Goal: Find specific page/section: Find specific page/section

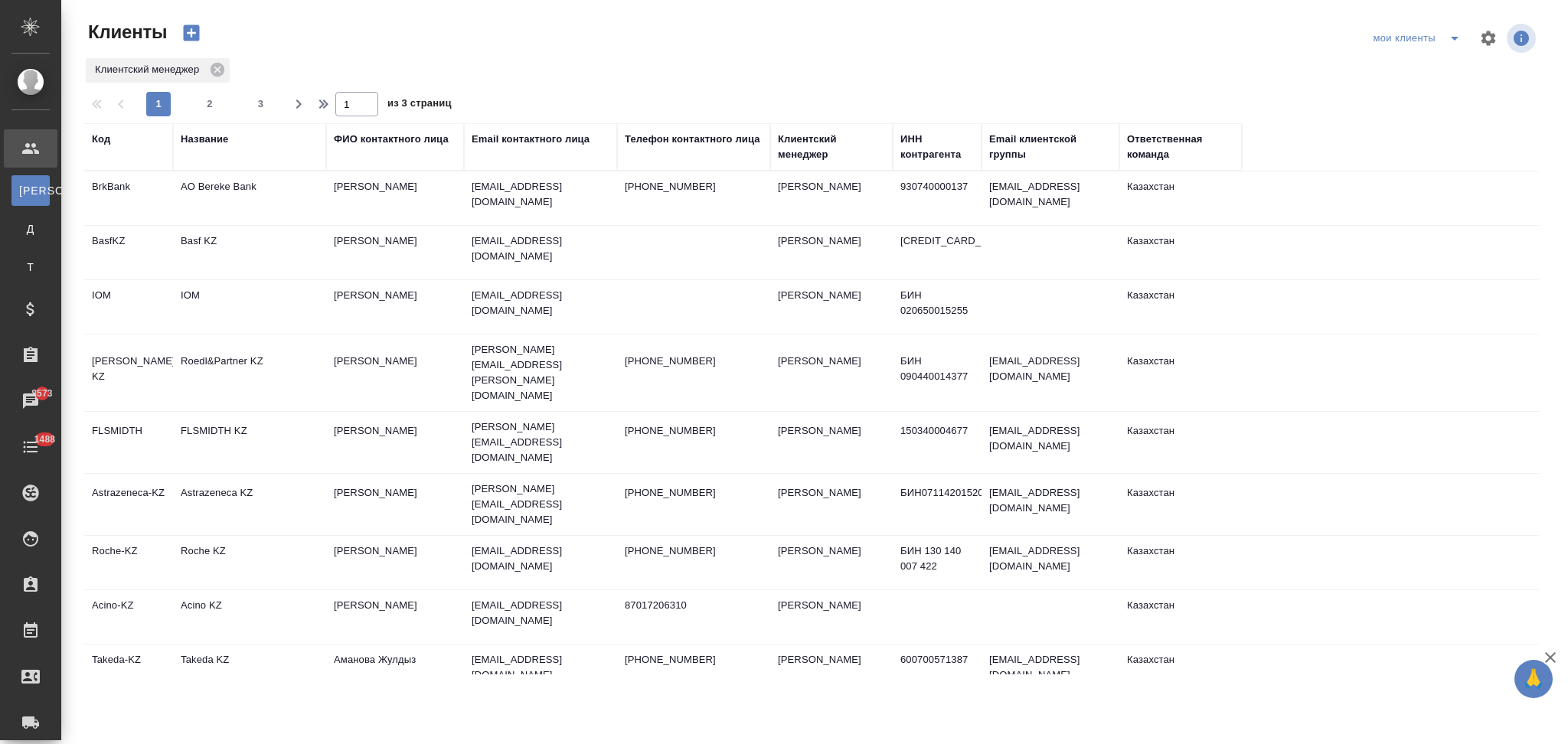
select select "RU"
click at [218, 140] on div "Название" at bounding box center [204, 140] width 48 height 16
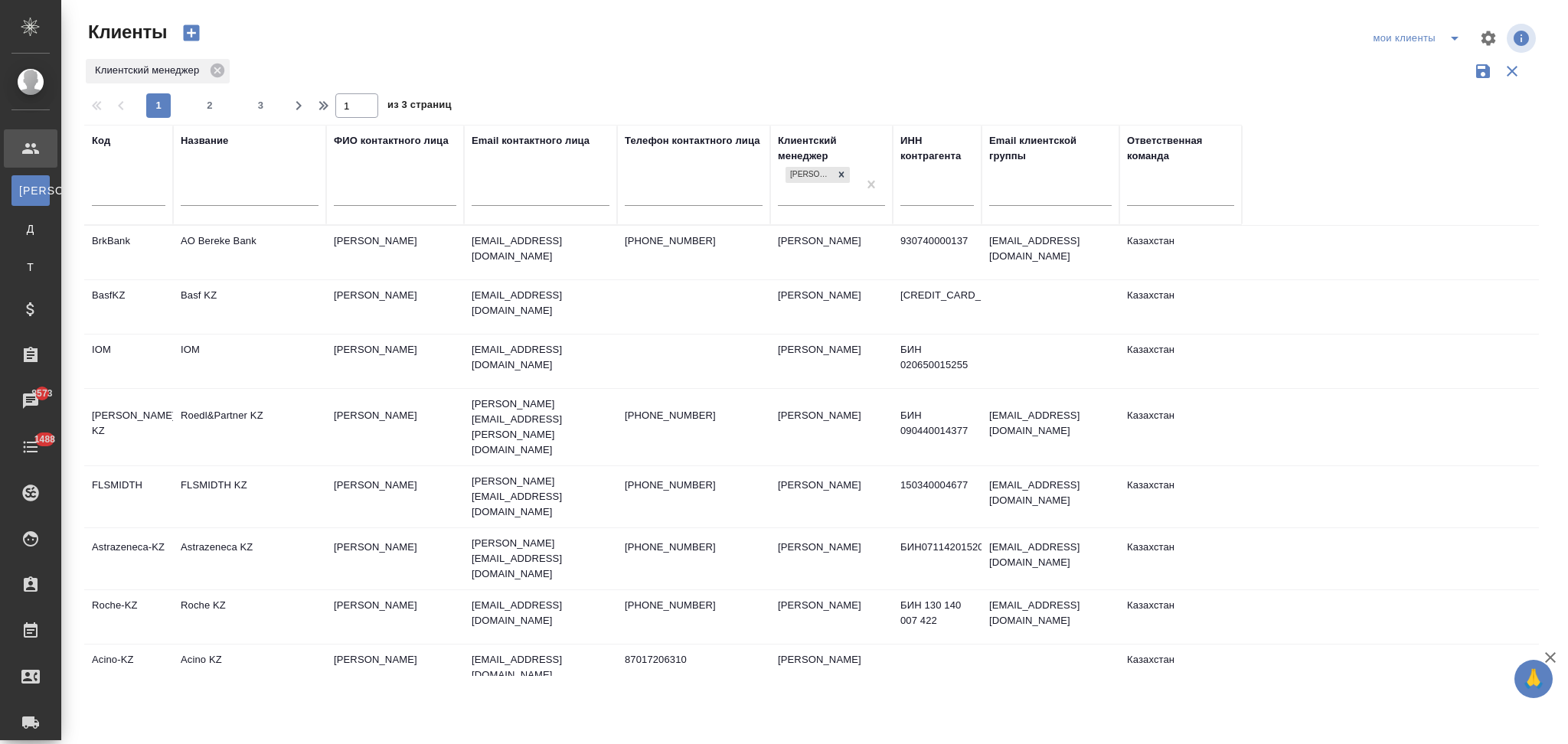
click at [235, 187] on input "text" at bounding box center [250, 195] width 138 height 19
type input "a"
click at [235, 187] on input "text" at bounding box center [250, 195] width 138 height 19
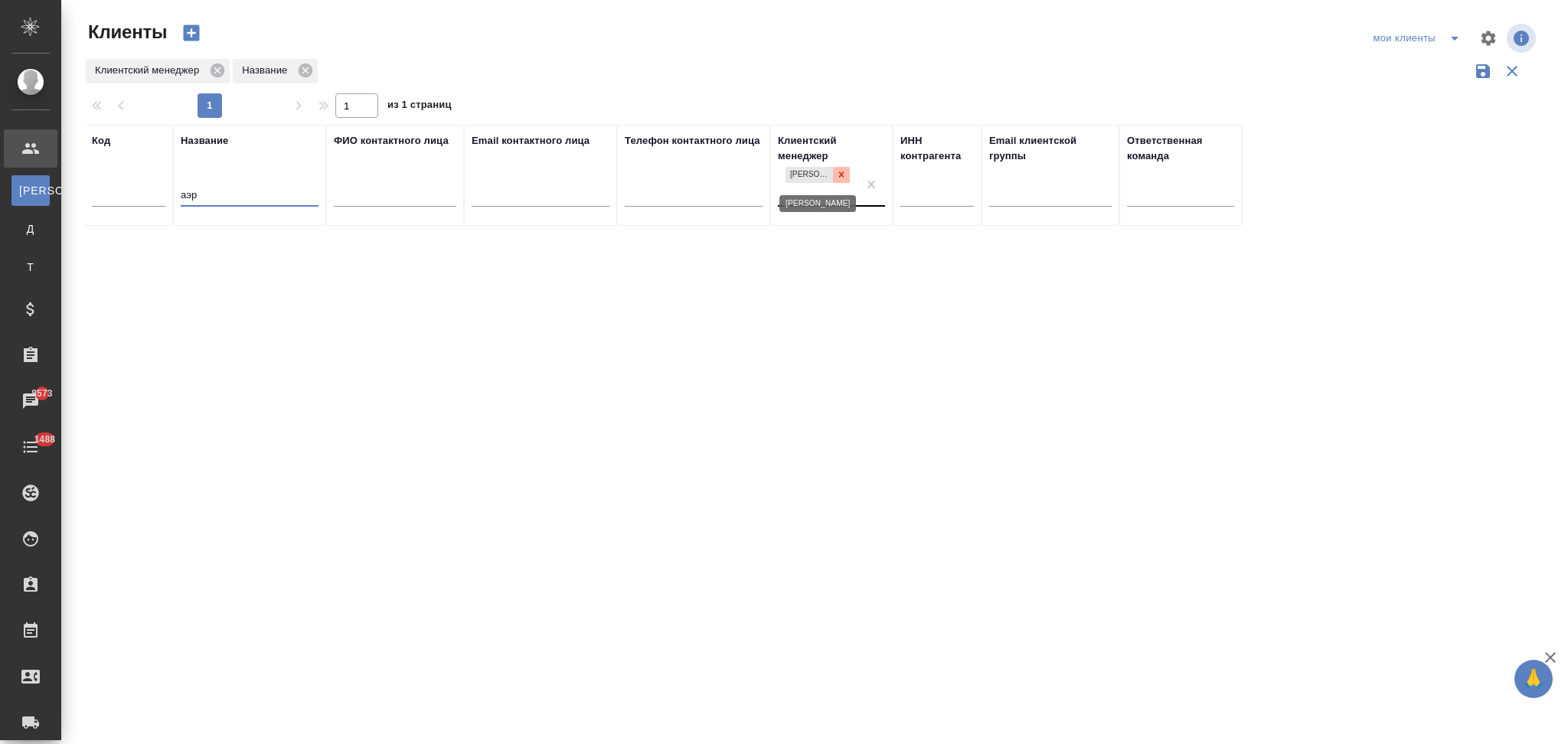
click at [845, 176] on icon at bounding box center [842, 175] width 11 height 11
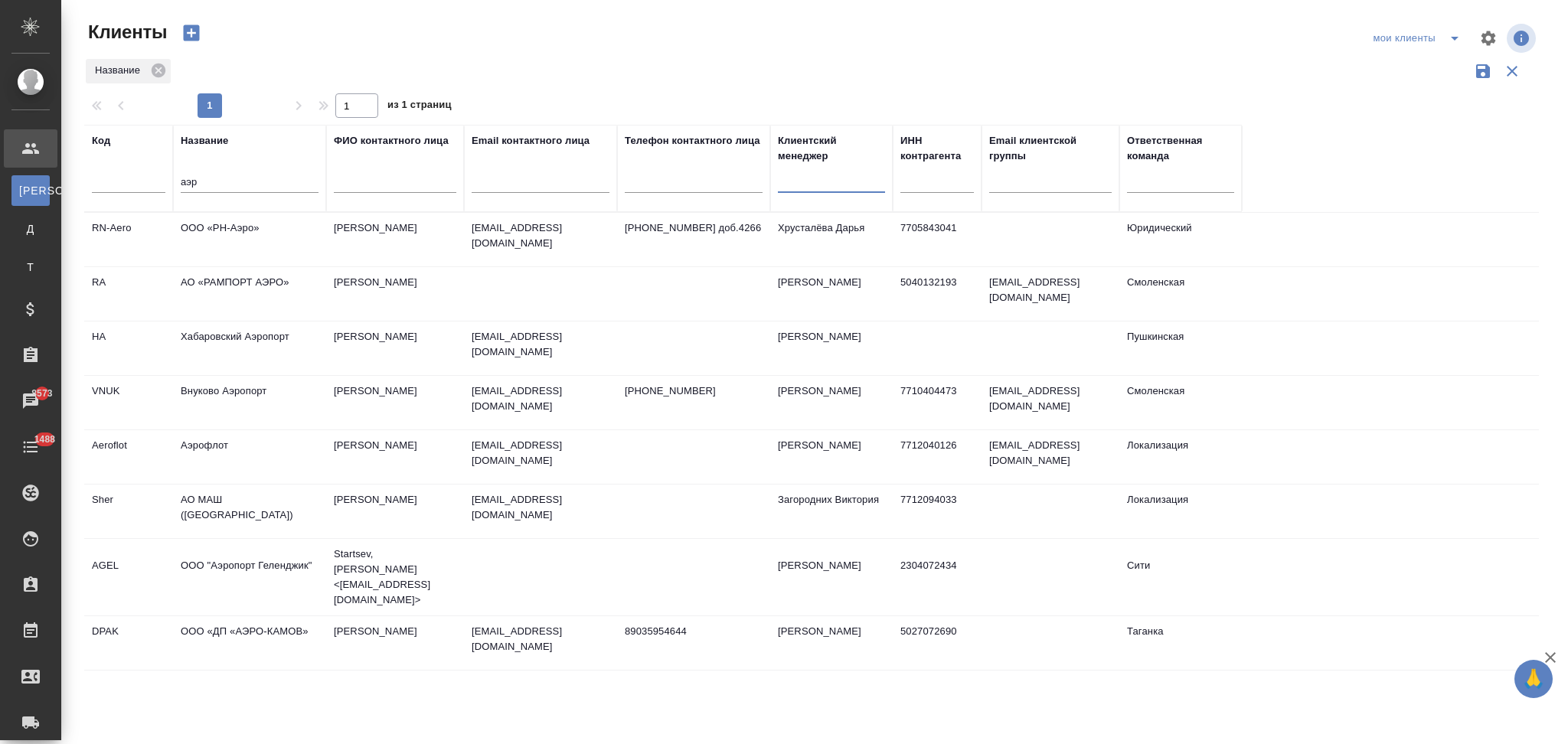
click at [227, 182] on input "аэр" at bounding box center [250, 183] width 138 height 19
type input "аэрогр"
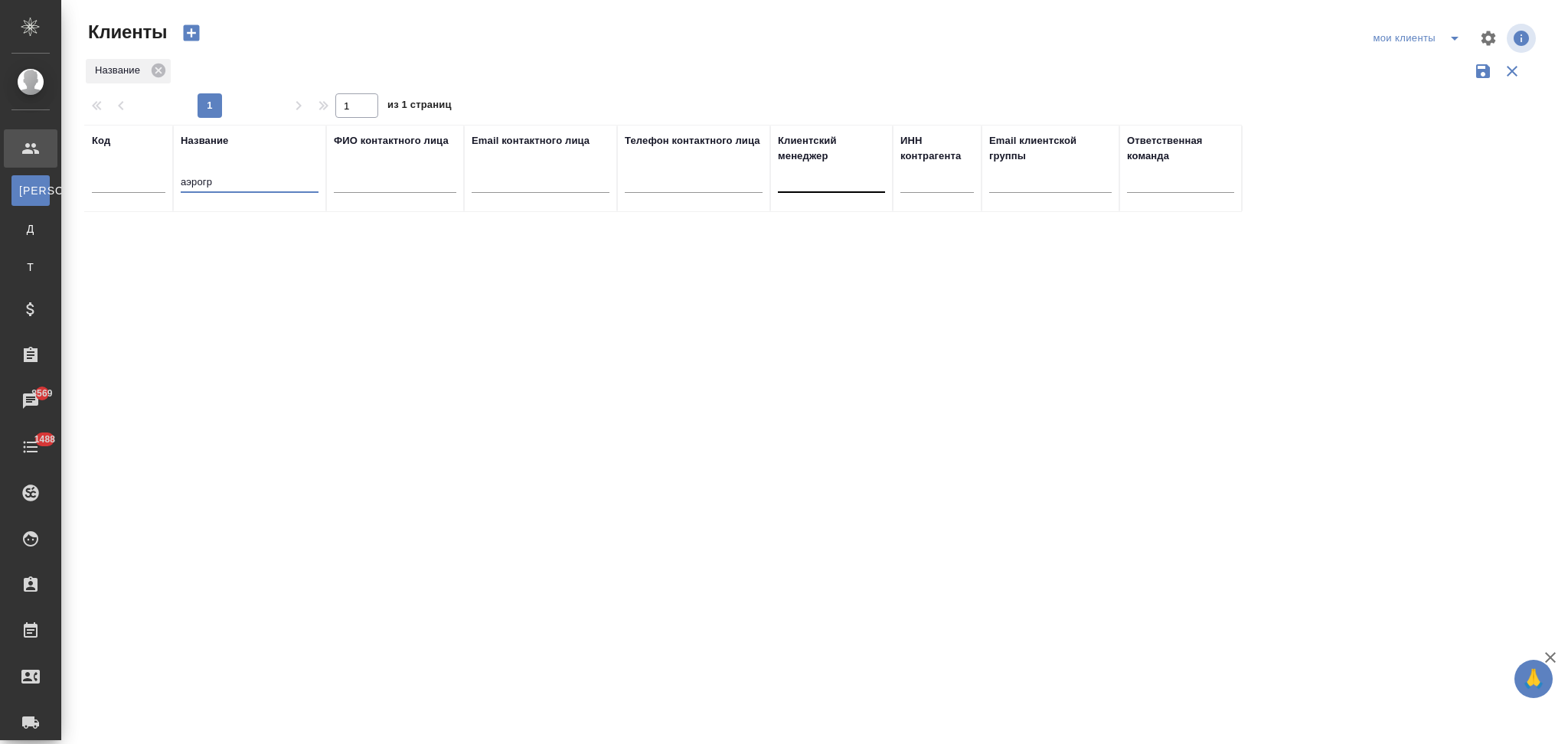
drag, startPoint x: 232, startPoint y: 179, endPoint x: 158, endPoint y: 179, distance: 74.0
click at [158, 179] on tr "Код Название аэрогр ФИО контактного лица Email контактного лица Телефон контакт…" at bounding box center [663, 168] width 1158 height 87
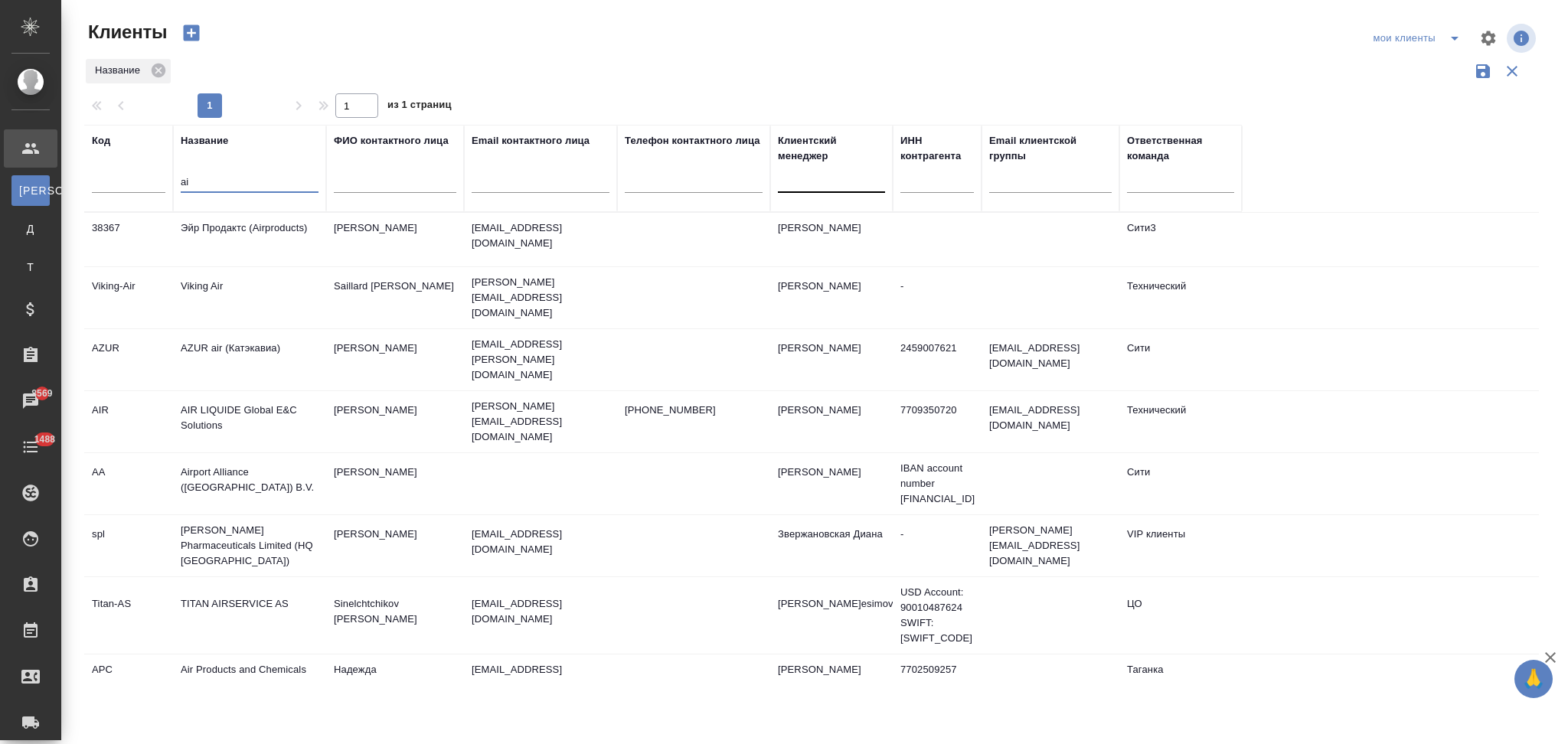
type input "a"
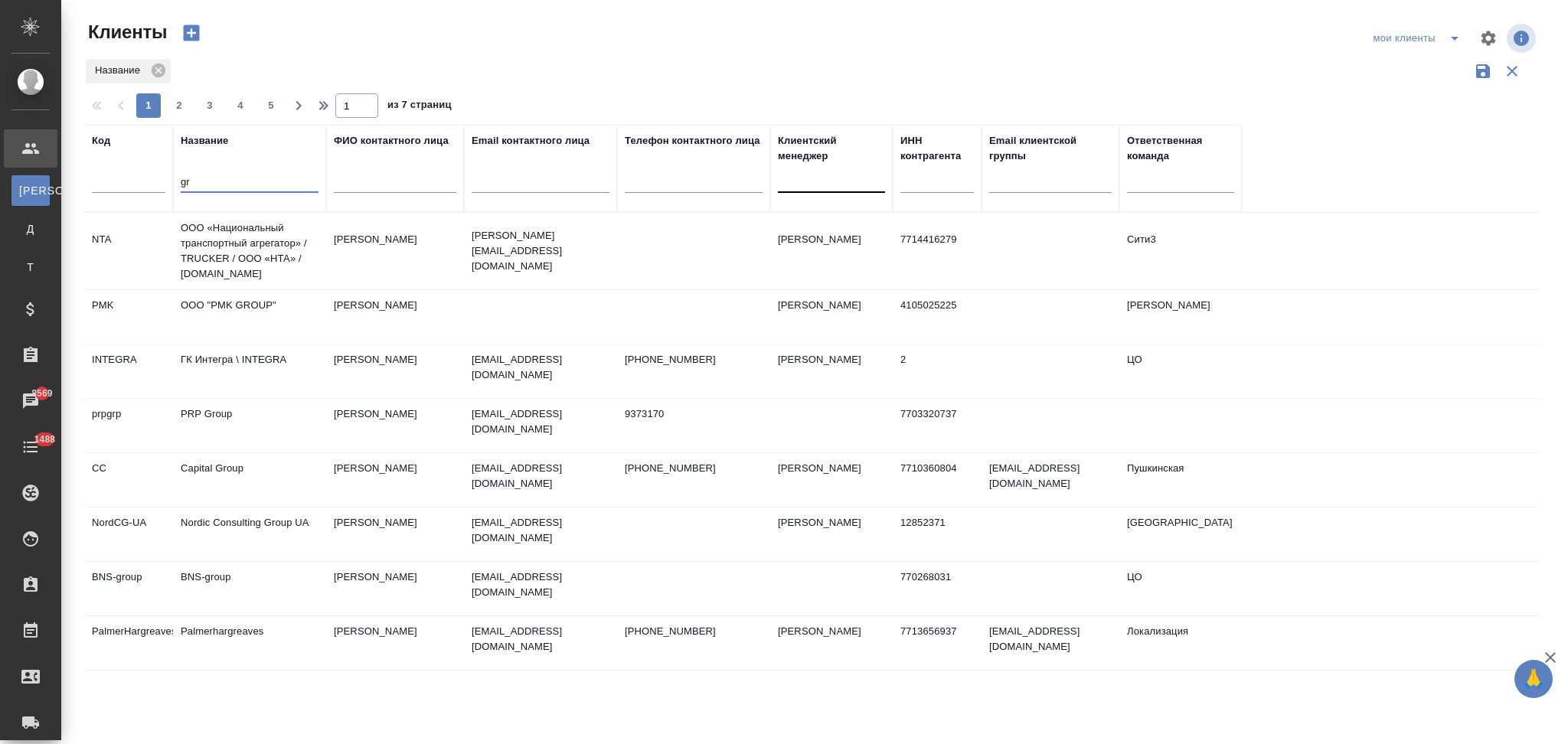
type input "gr"
click at [848, 179] on div at bounding box center [831, 177] width 107 height 22
type input "p"
type input "загород"
click at [850, 221] on div "Загородних Виктория" at bounding box center [892, 226] width 229 height 27
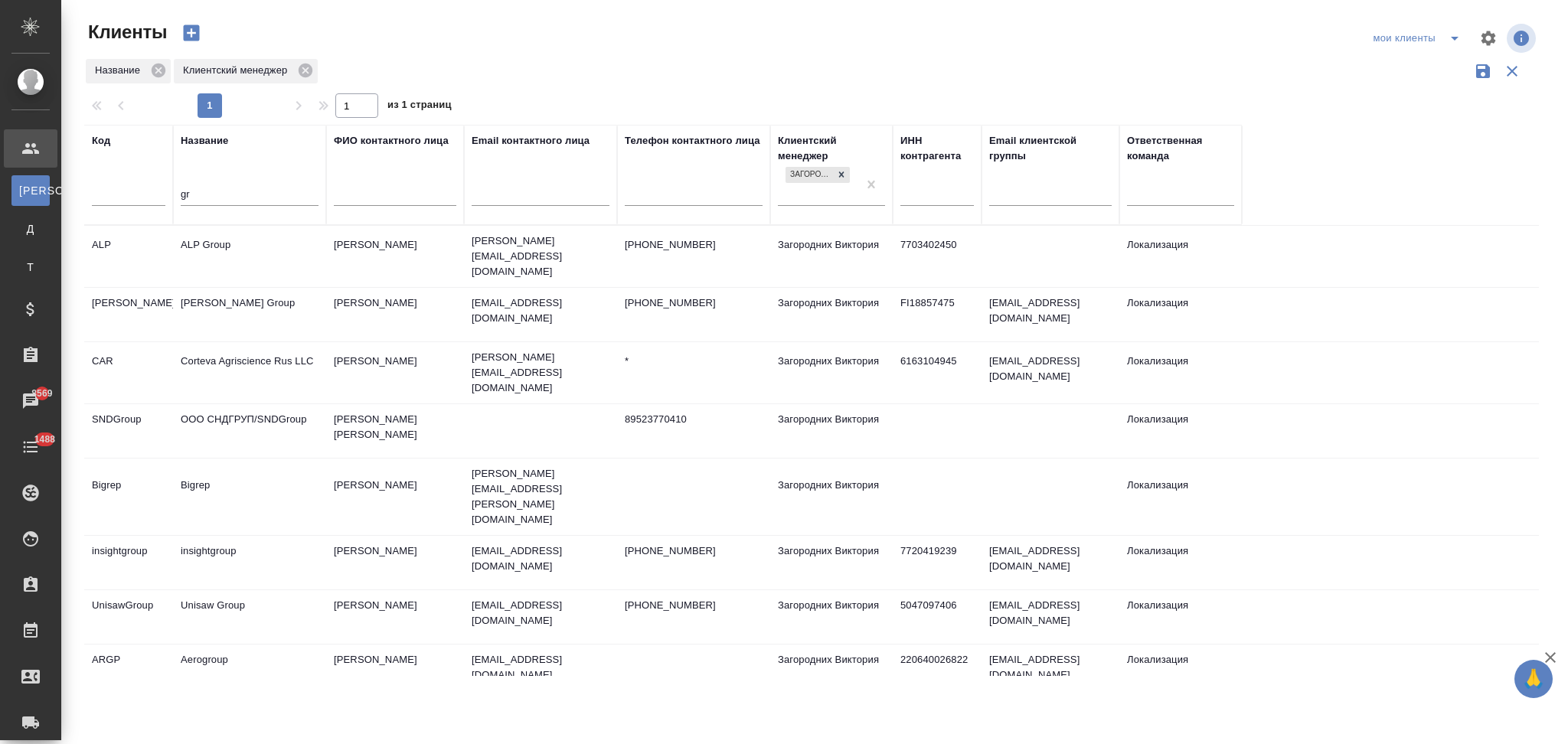
click at [287, 644] on td "Aerogroup" at bounding box center [250, 671] width 153 height 54
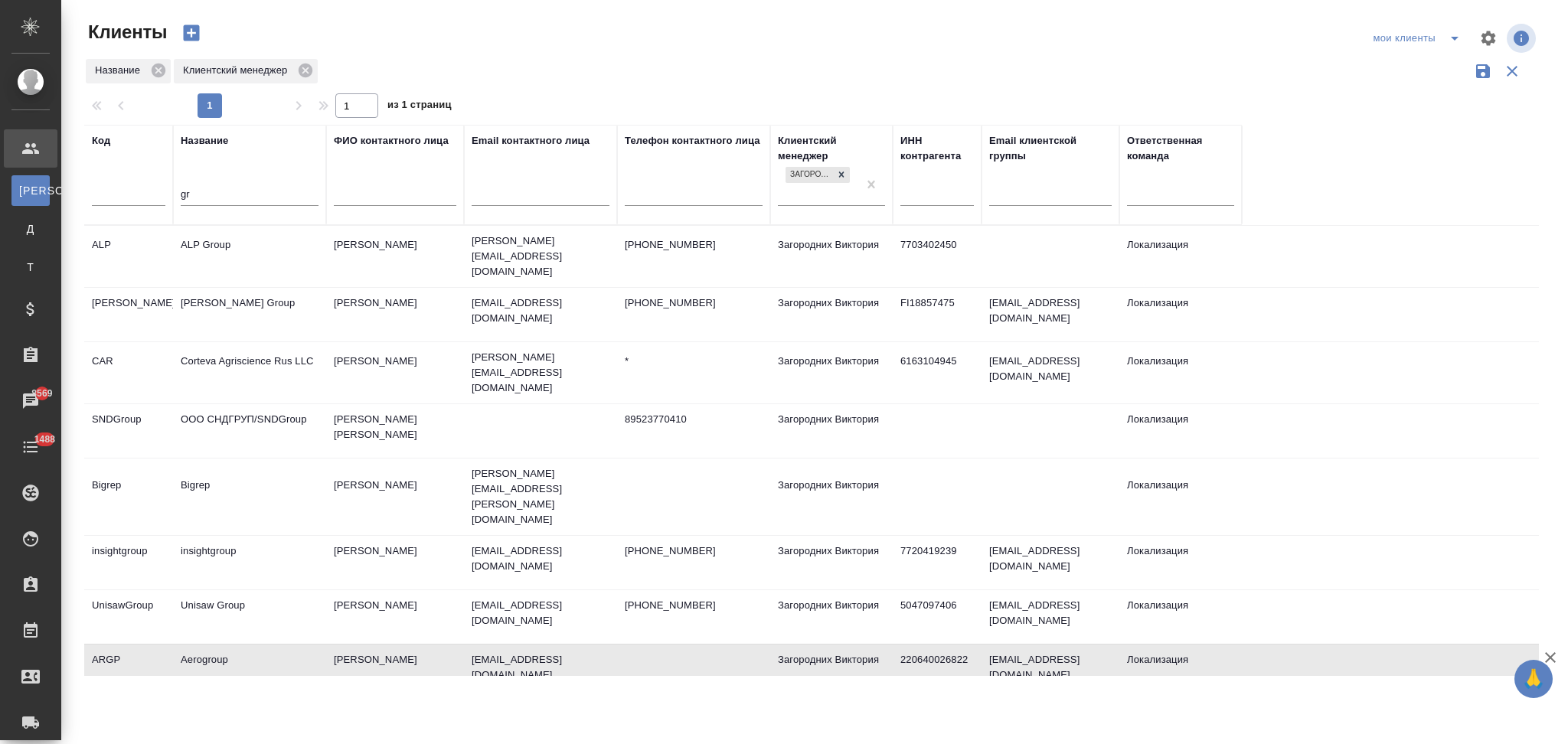
click at [287, 644] on td "Aerogroup" at bounding box center [250, 671] width 153 height 54
drag, startPoint x: 205, startPoint y: 200, endPoint x: 165, endPoint y: 200, distance: 40.0
click at [165, 200] on tr "Код Название gr ФИО контактного лица Email контактного лица Телефон контактного…" at bounding box center [663, 175] width 1158 height 101
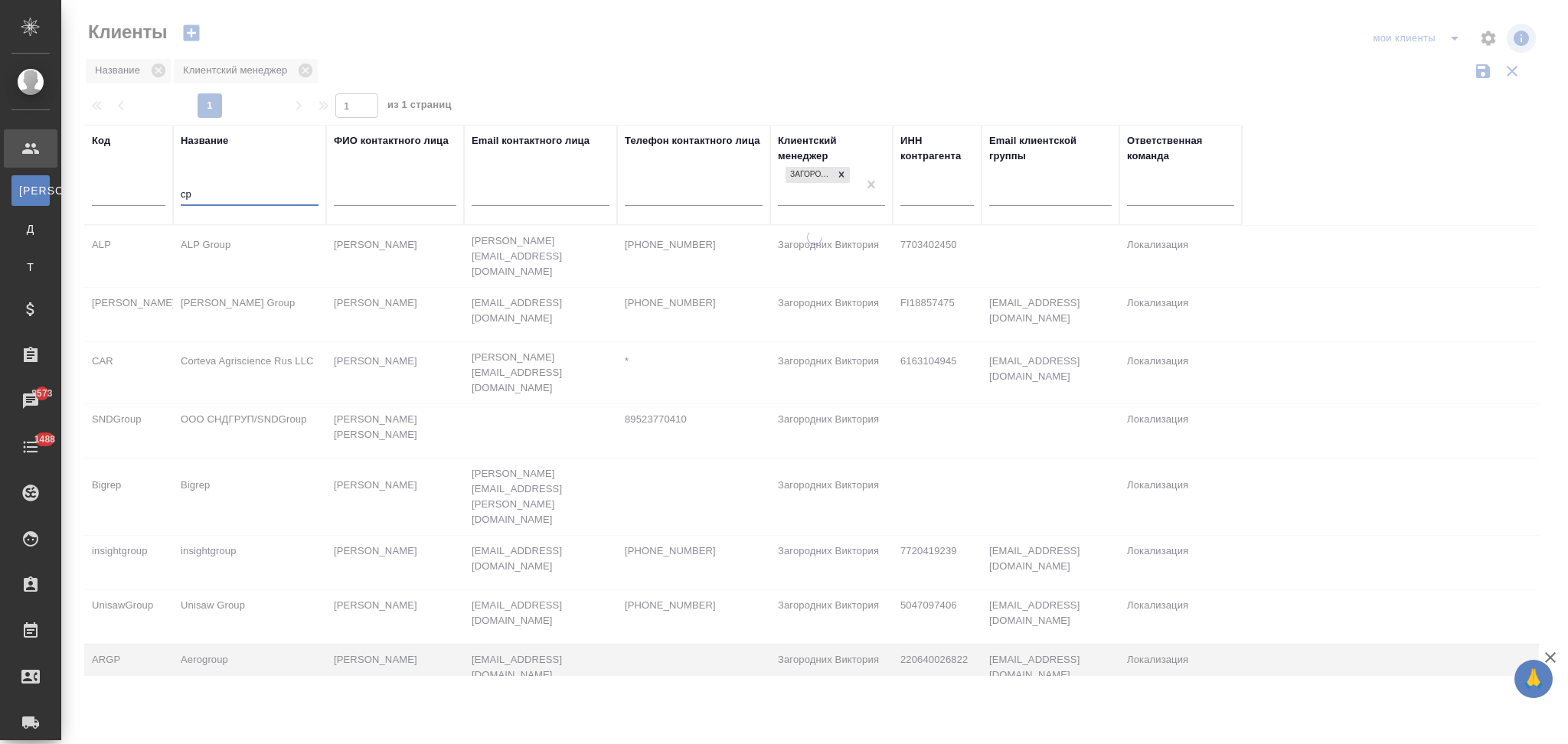
type input "с"
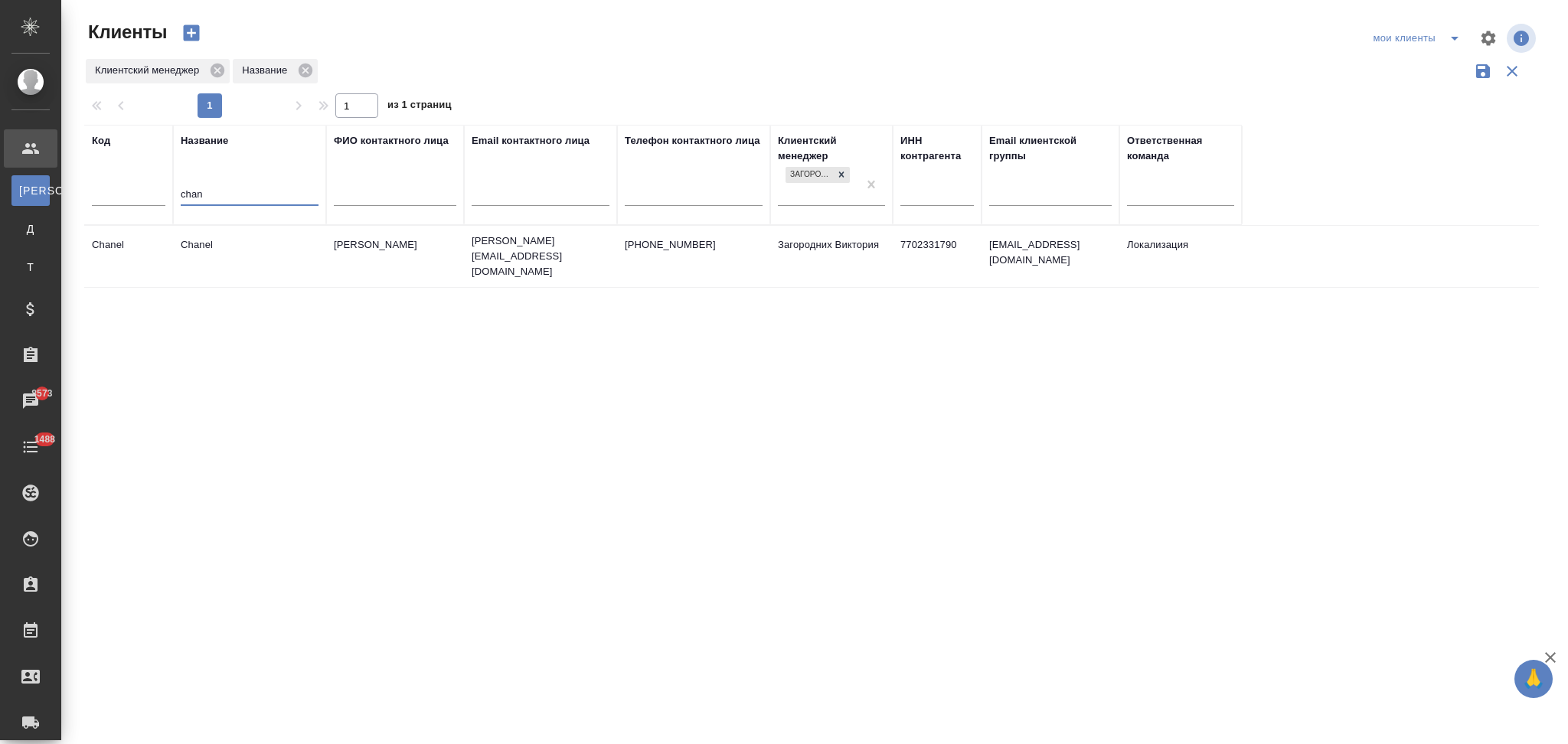
type input "chan"
click at [737, 259] on td "+74957779995" at bounding box center [694, 256] width 153 height 54
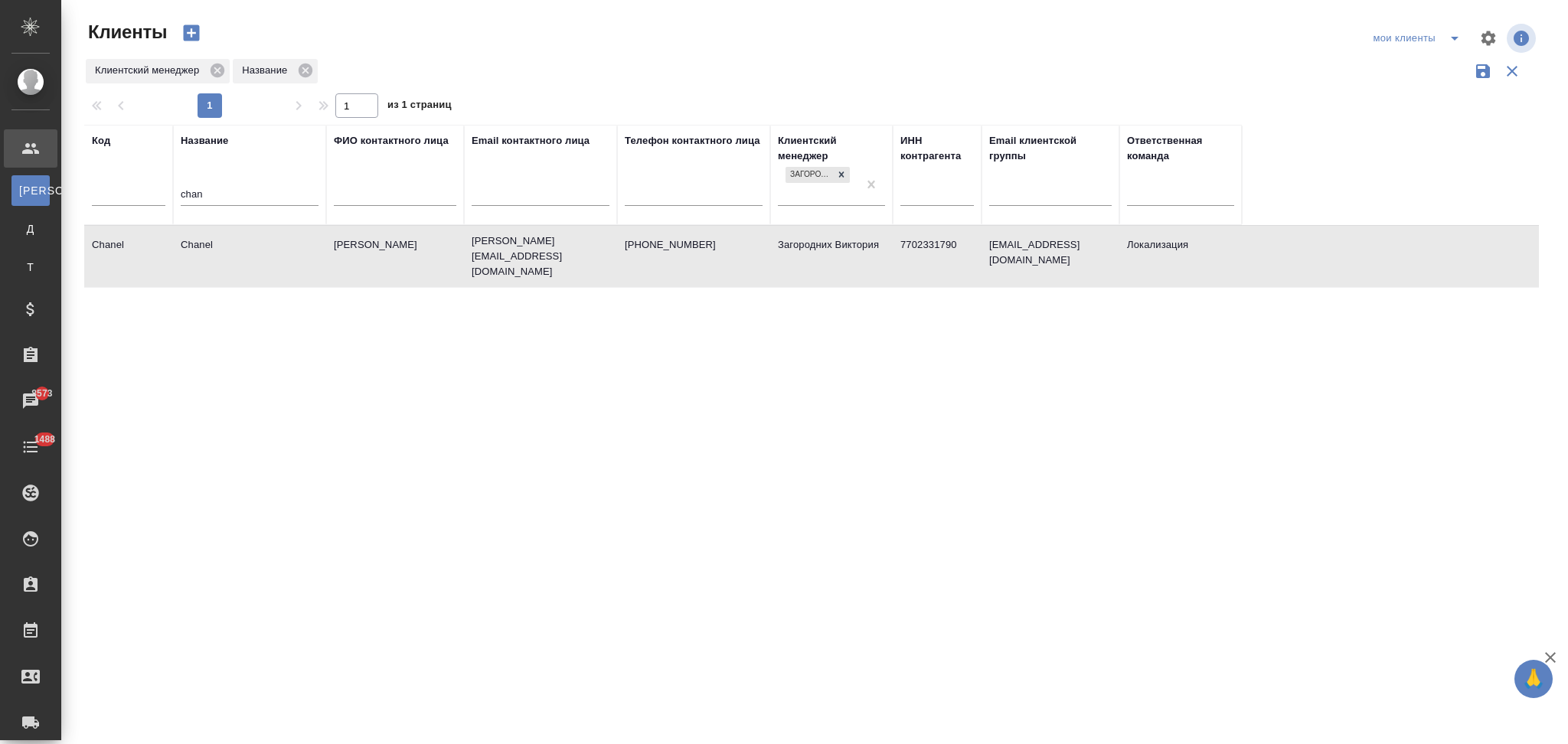
click at [737, 259] on td "+74957779995" at bounding box center [694, 256] width 153 height 54
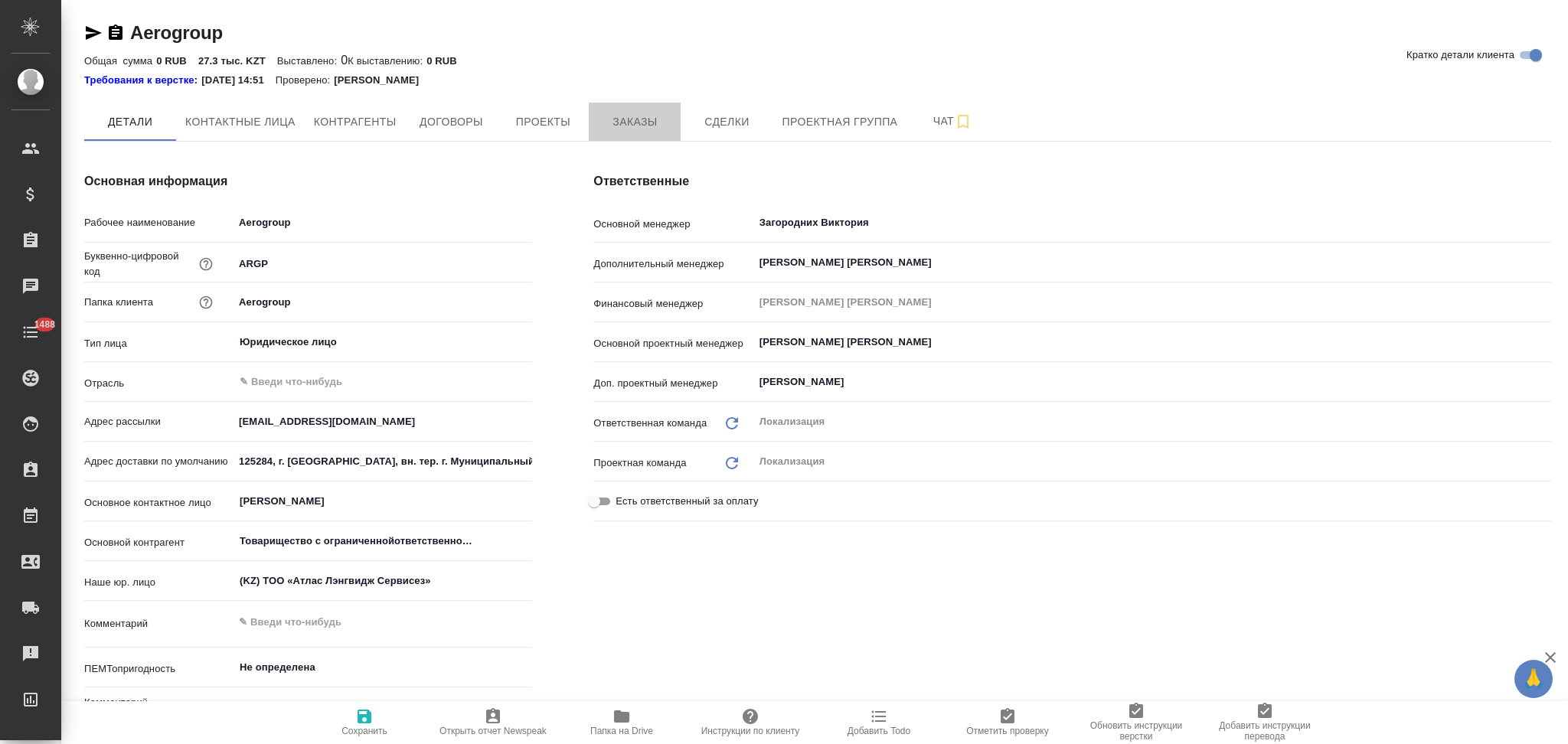
click at [639, 118] on span "Заказы" at bounding box center [634, 122] width 73 height 19
type input "Товарищество с ограниченнойответственностью "Digital IFE ServicesKazakhstan (Ди…"
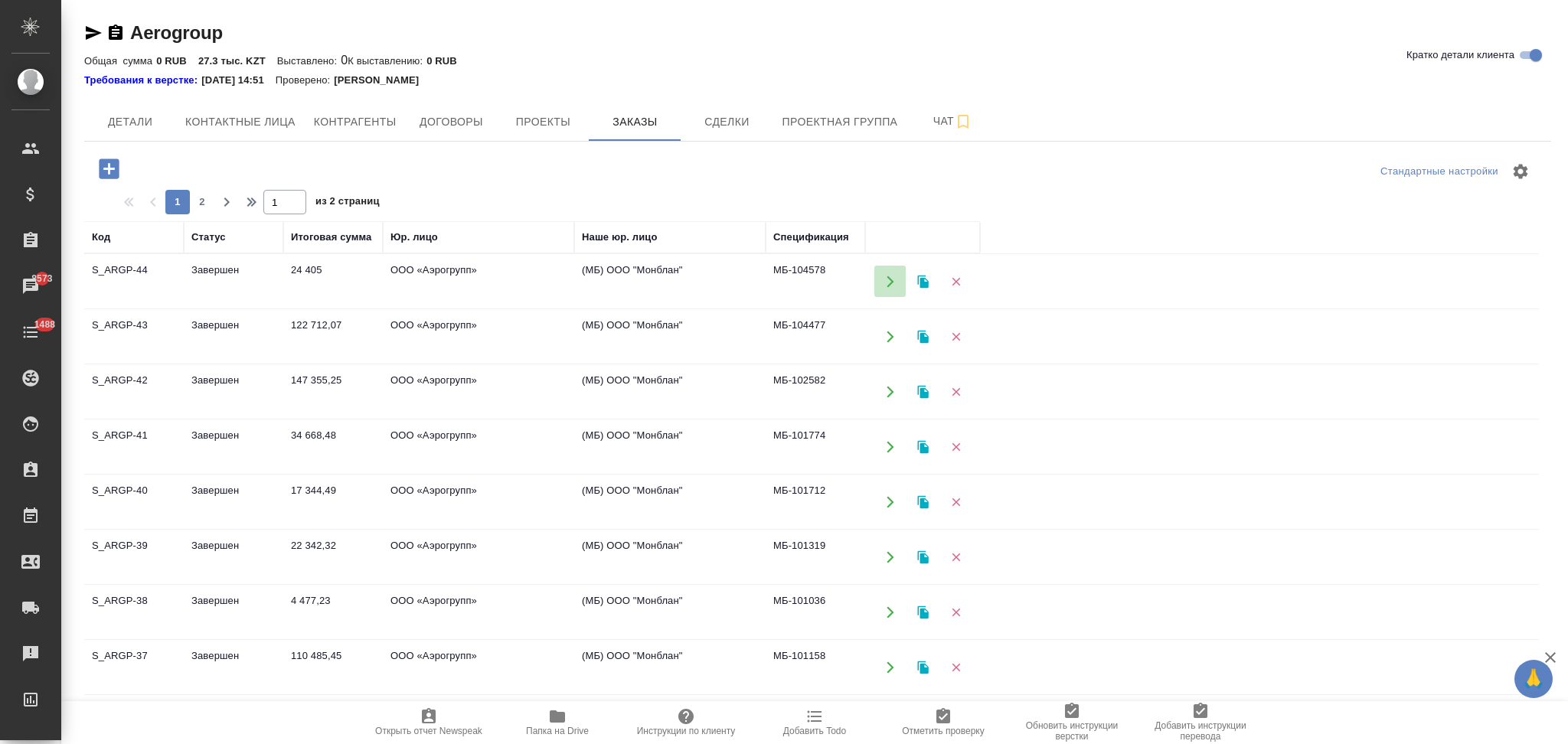
click at [885, 284] on icon "button" at bounding box center [891, 282] width 14 height 14
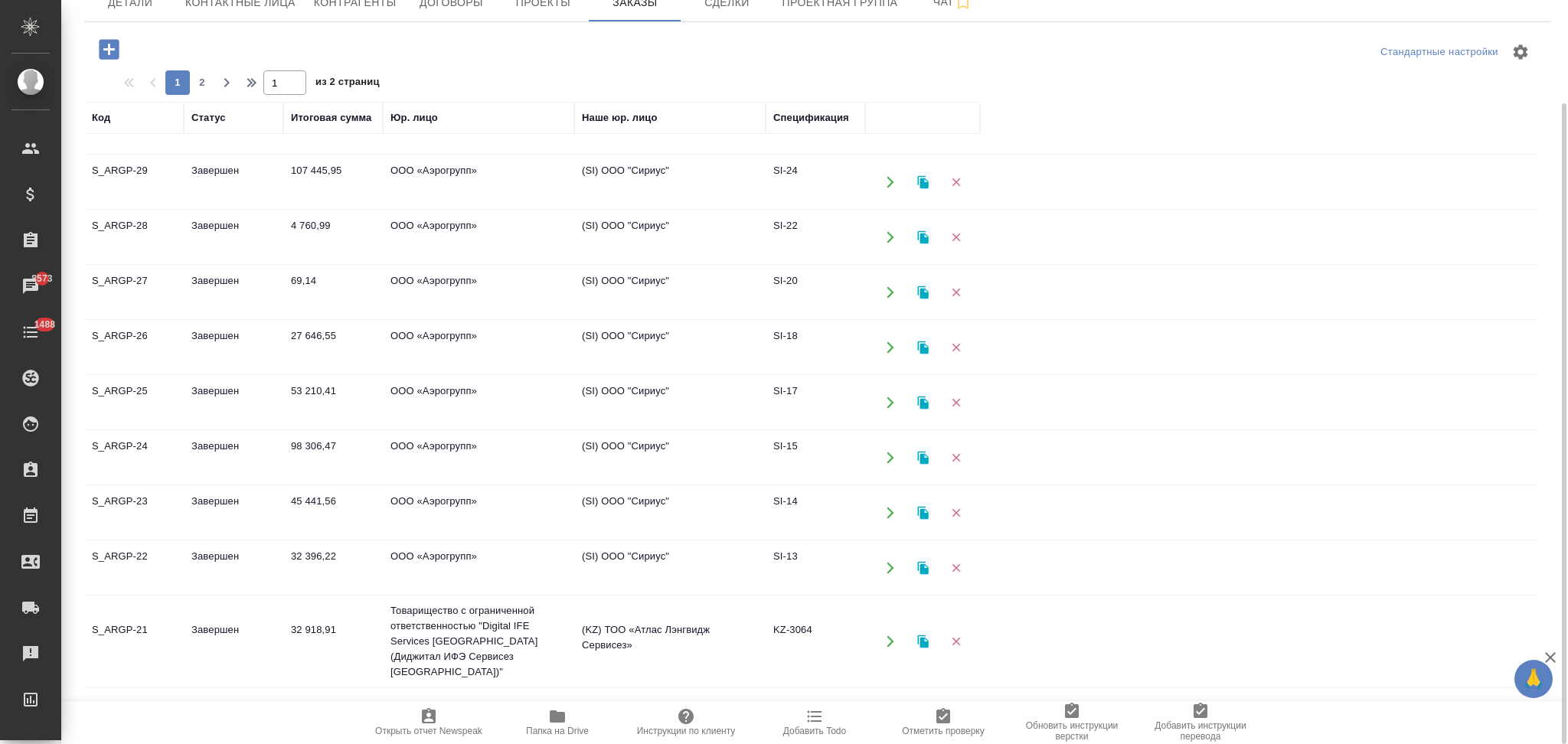
scroll to position [838, 0]
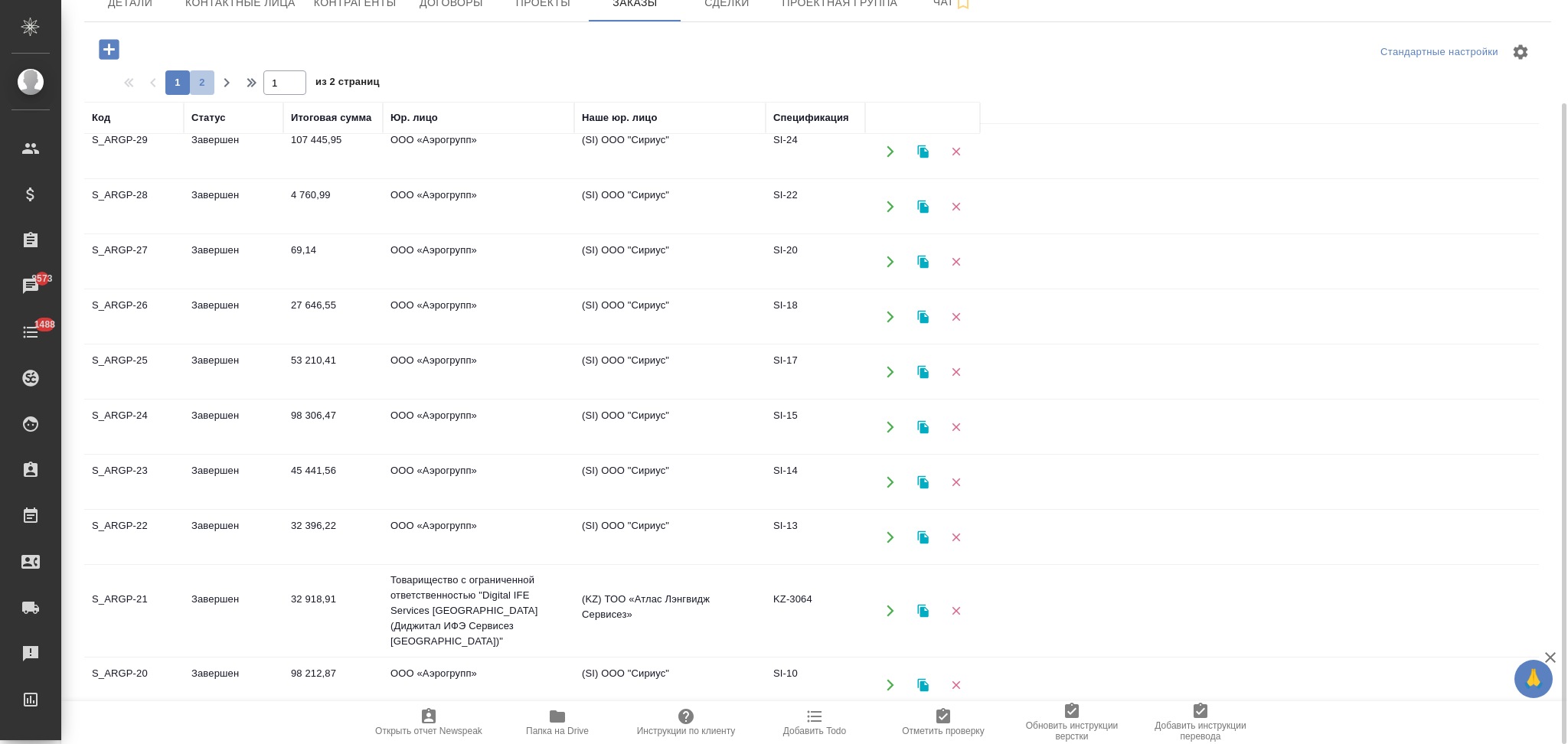
click at [206, 85] on span "2" at bounding box center [201, 83] width 24 height 16
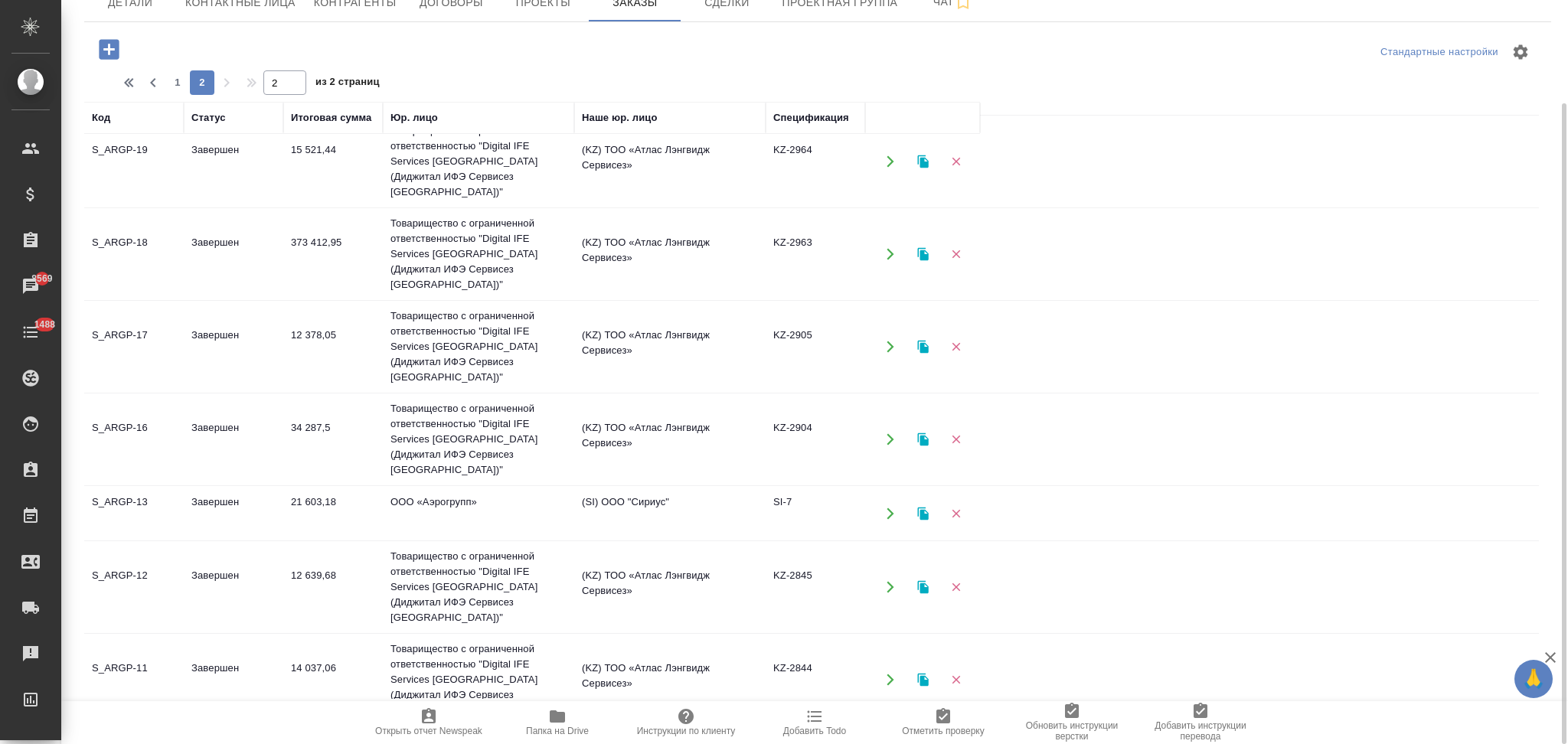
scroll to position [0, 0]
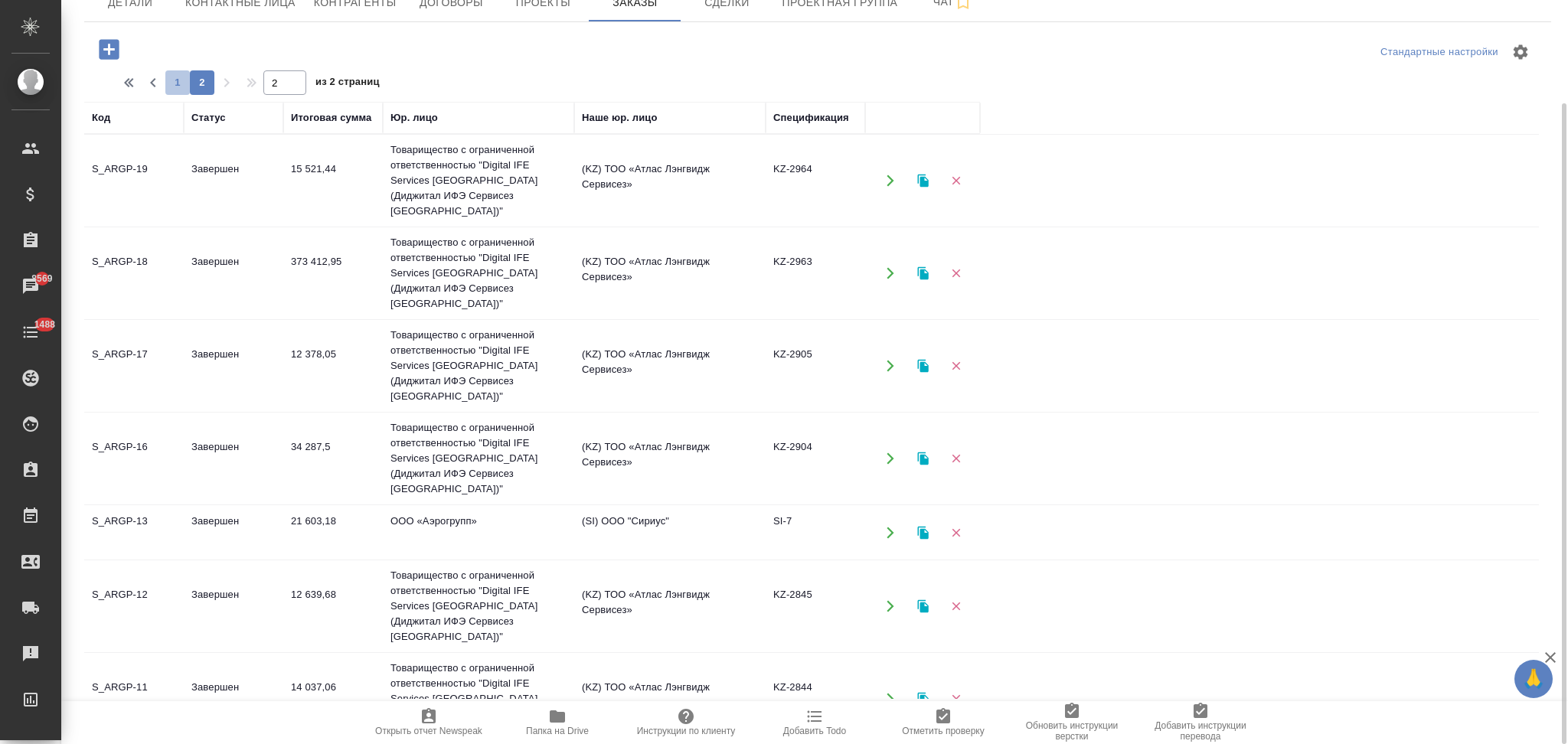
click at [177, 78] on span "1" at bounding box center [177, 83] width 24 height 16
type input "1"
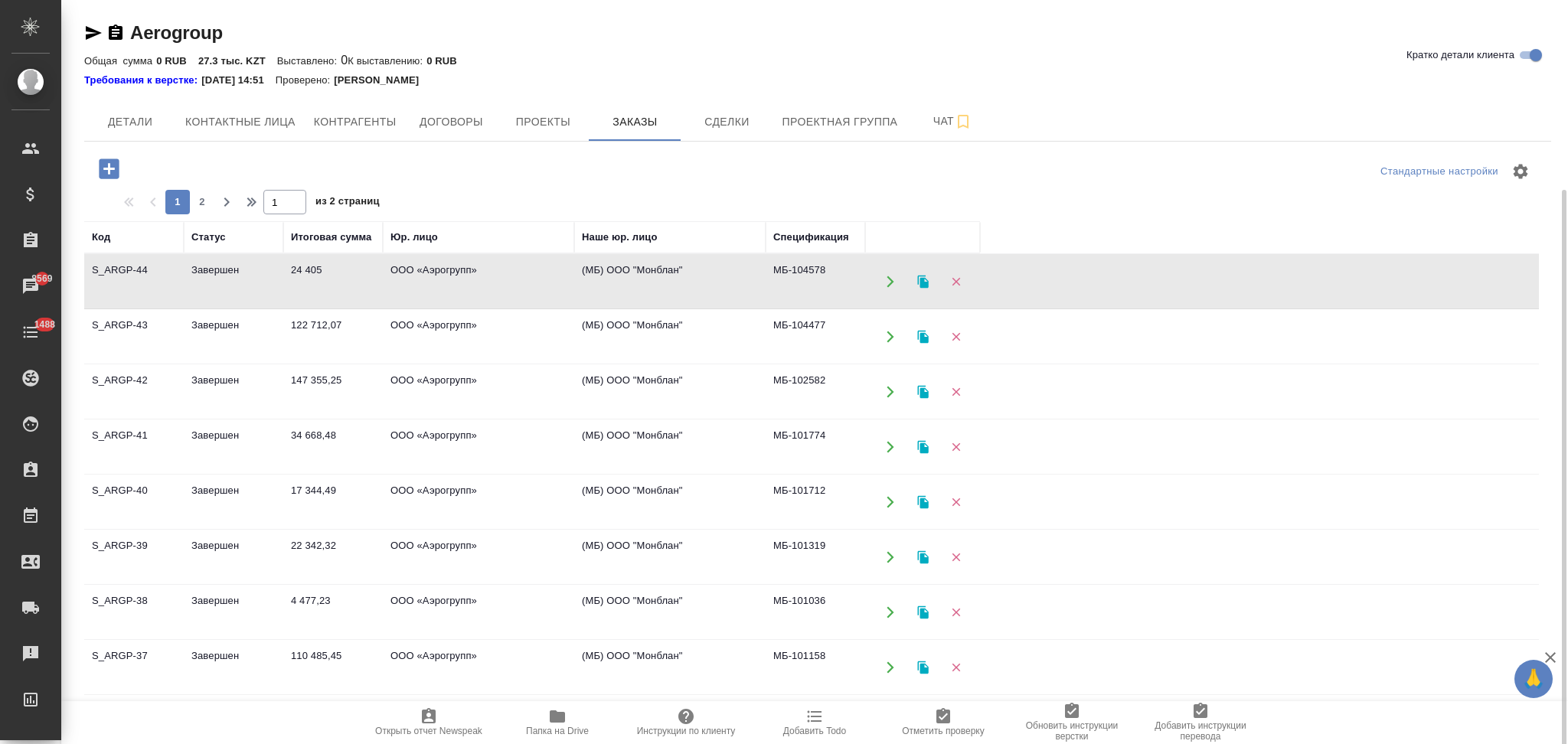
scroll to position [102, 0]
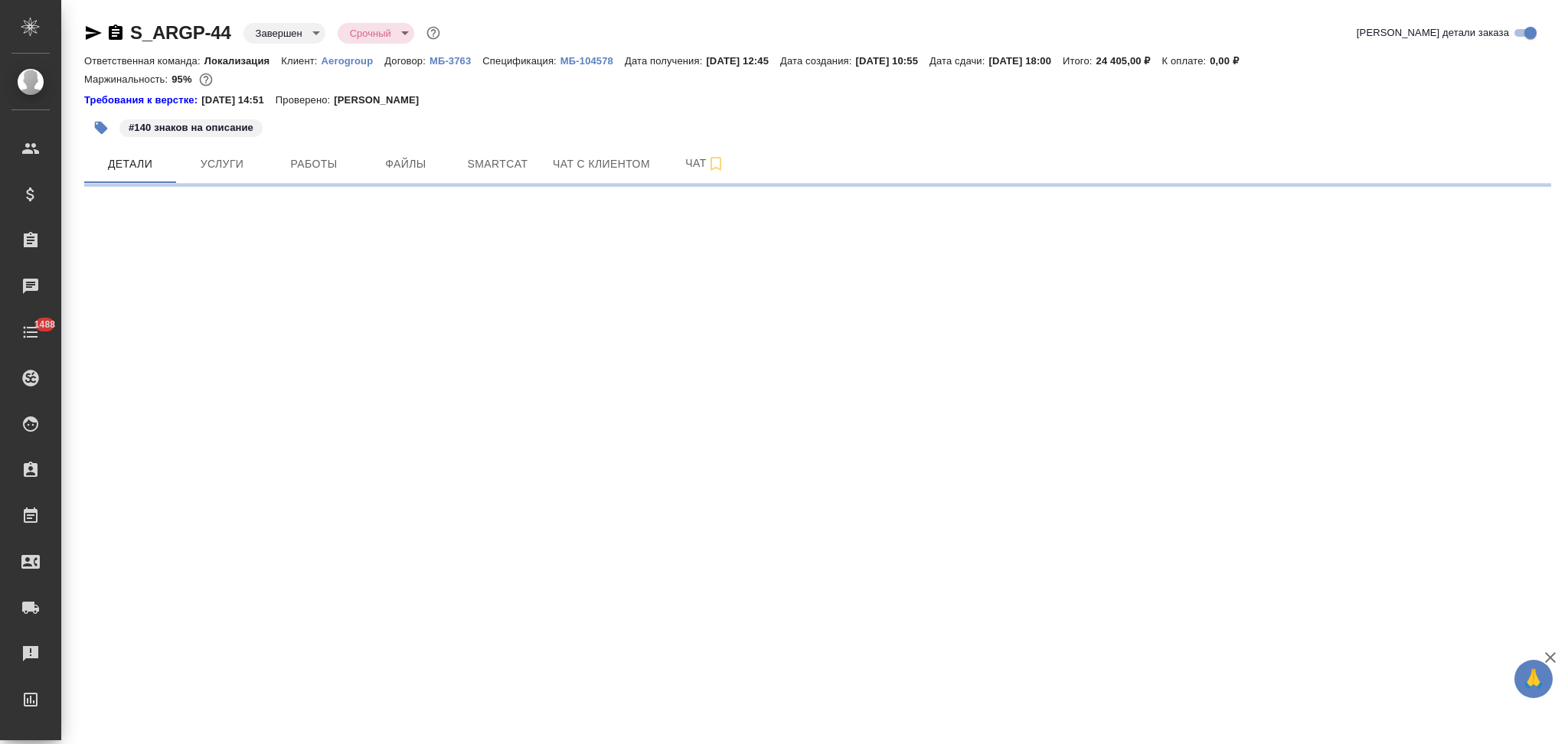
select select "RU"
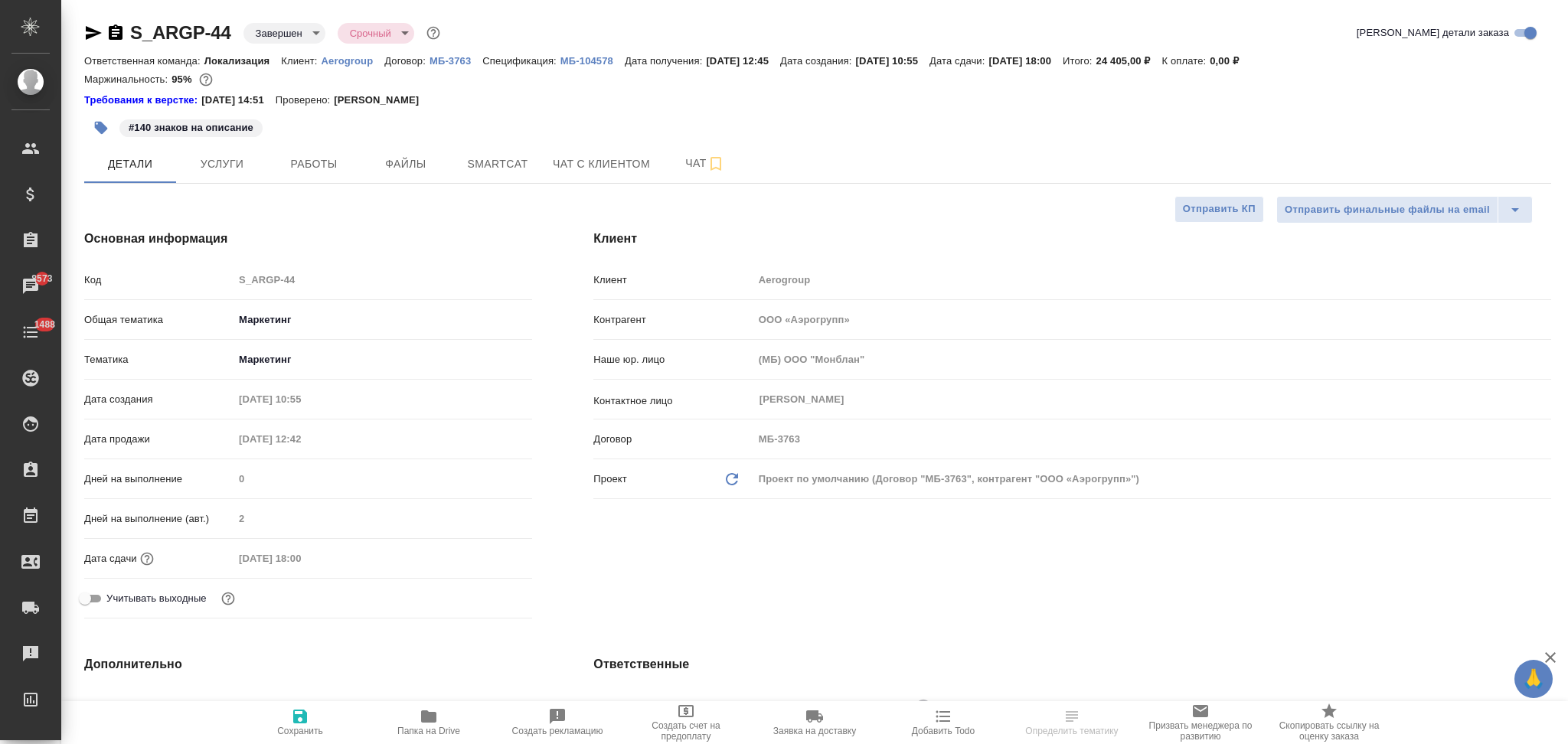
type textarea "x"
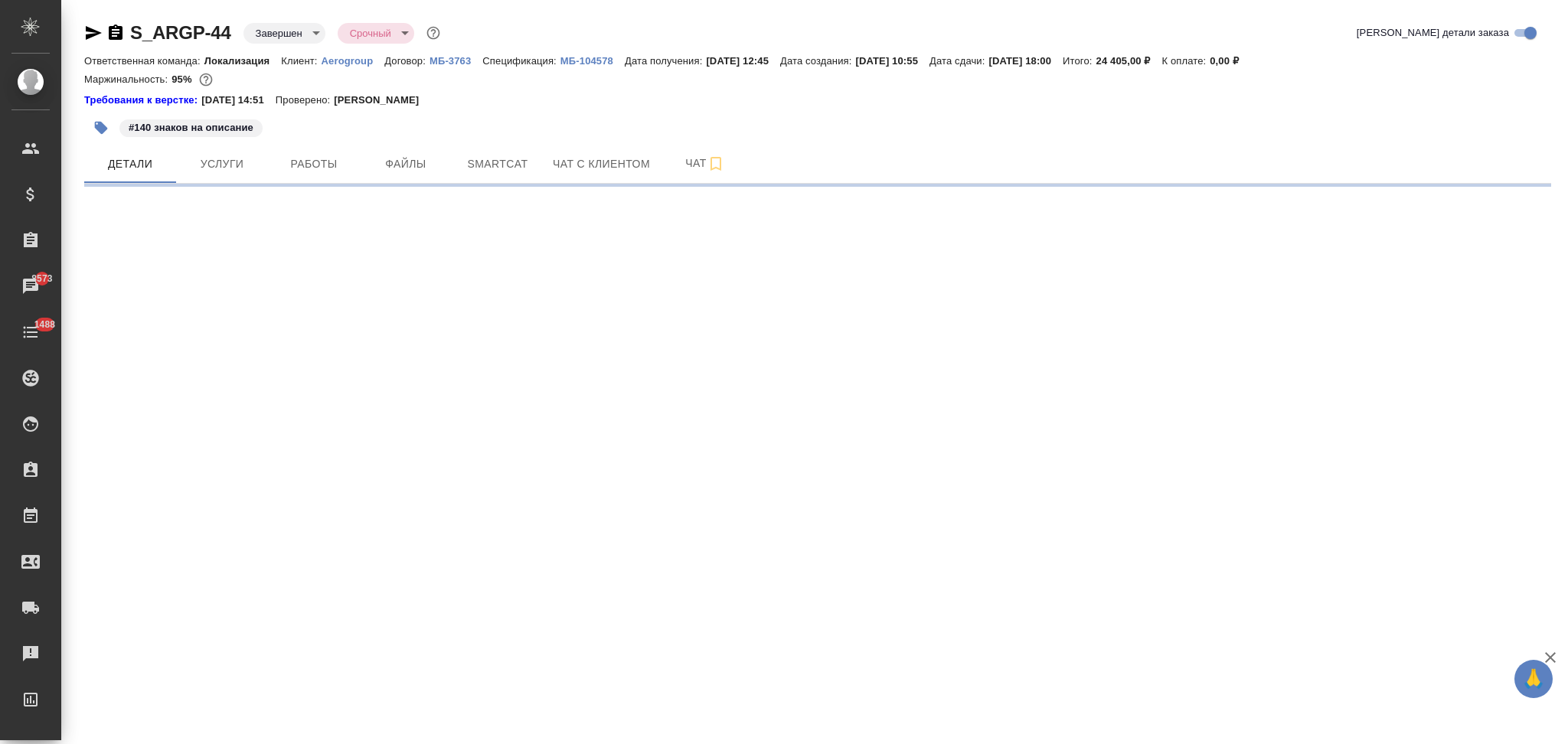
select select "RU"
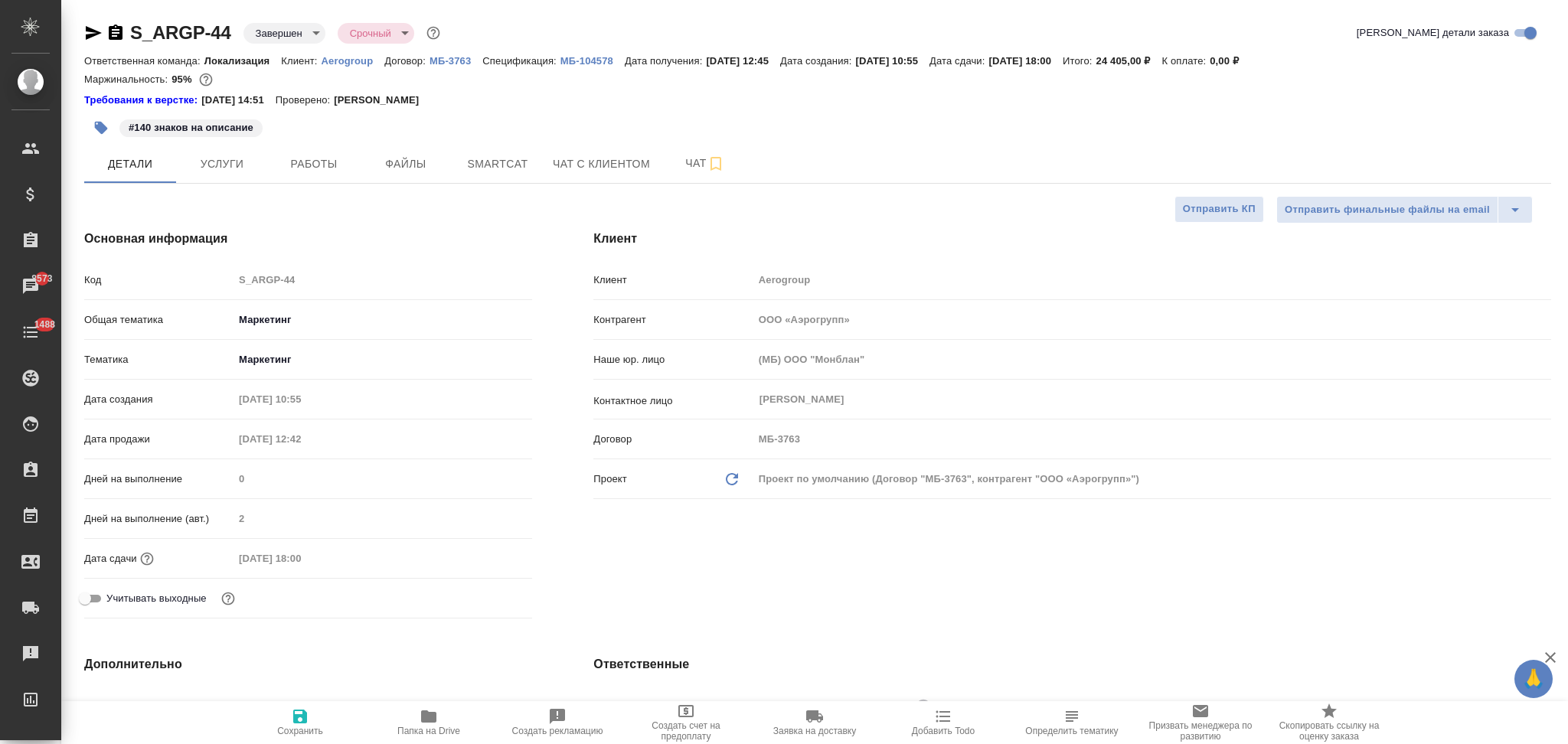
type textarea "x"
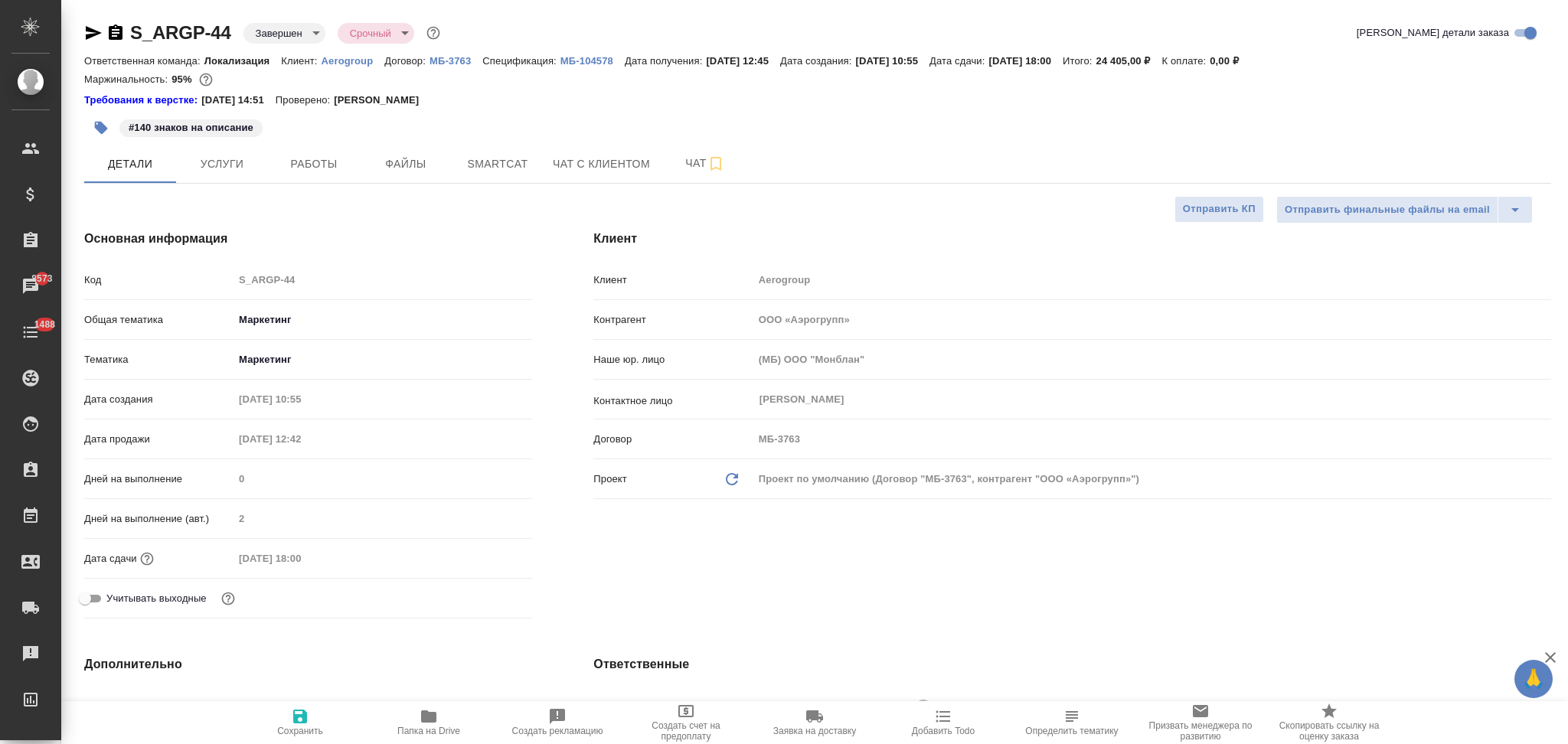
type textarea "x"
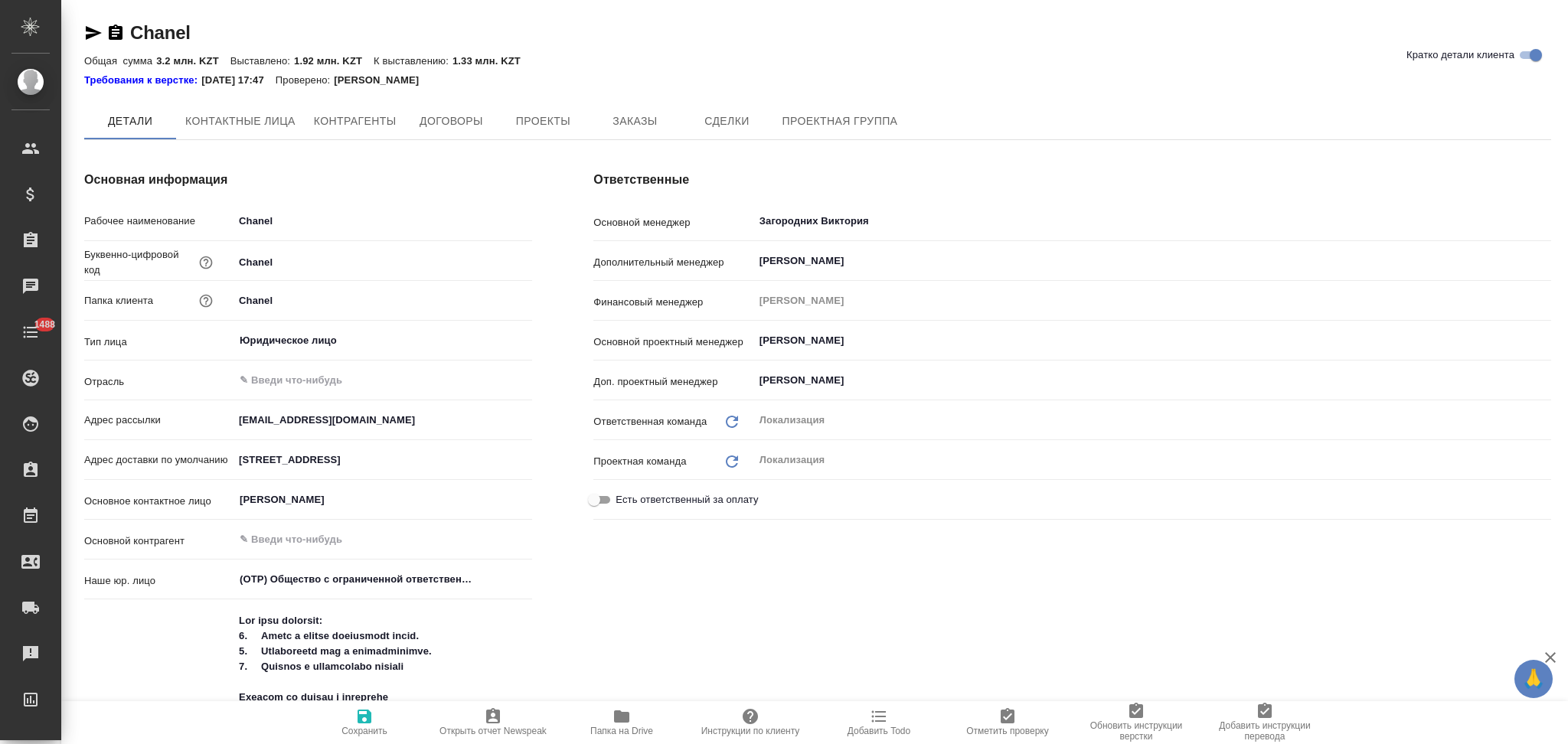
type textarea "x"
click at [334, 118] on span "Контрагенты" at bounding box center [355, 122] width 83 height 19
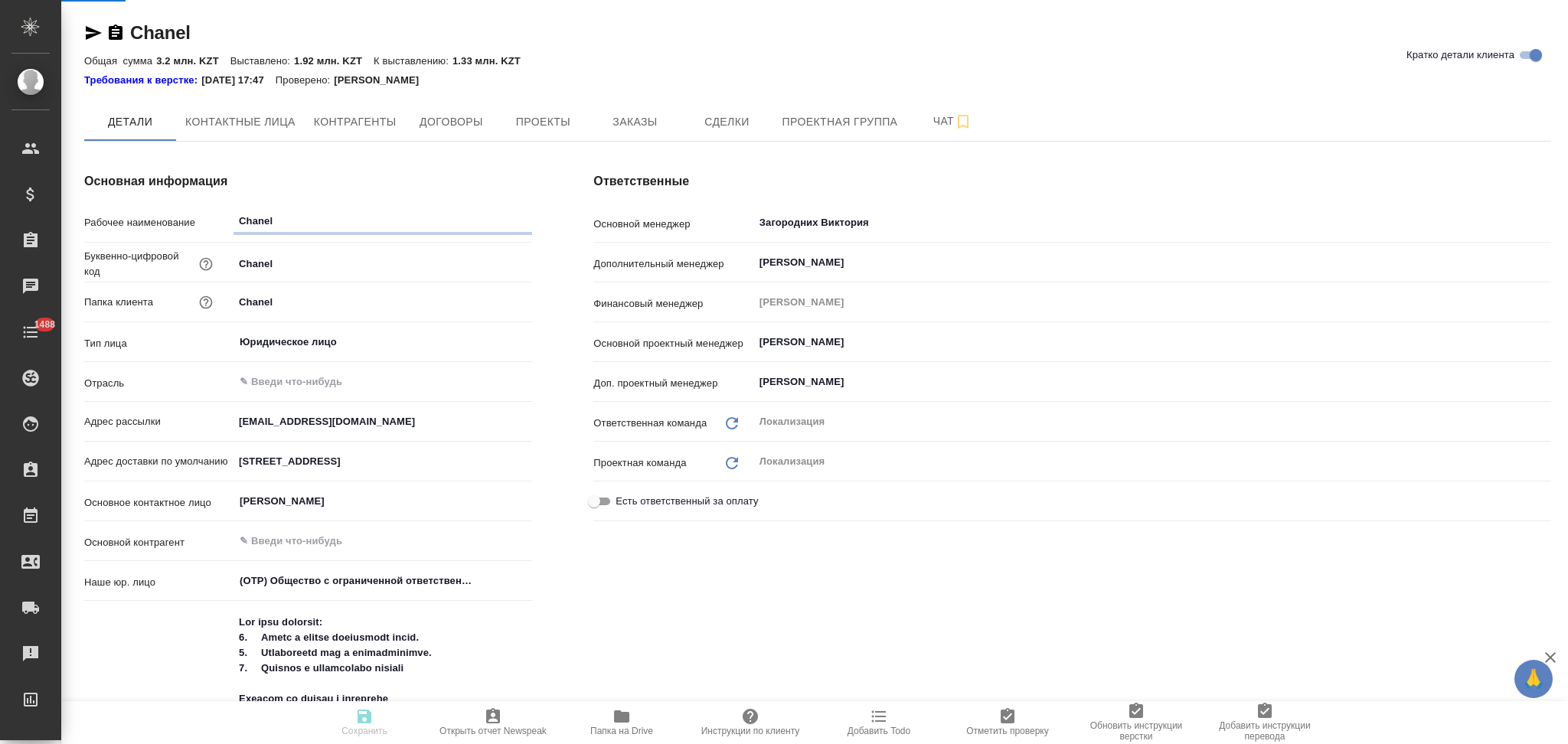
type textarea "x"
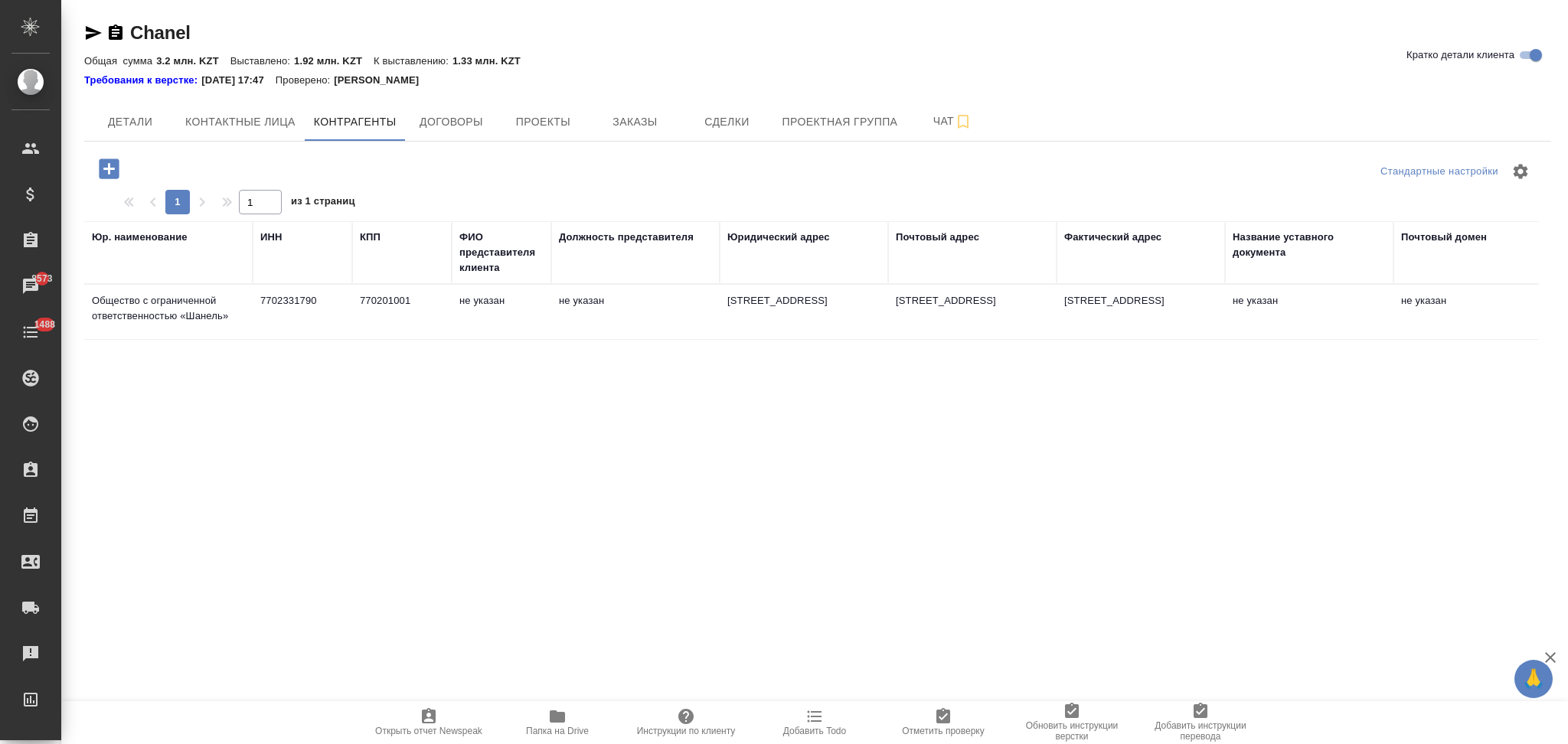
click at [655, 296] on td "не указан" at bounding box center [636, 312] width 169 height 54
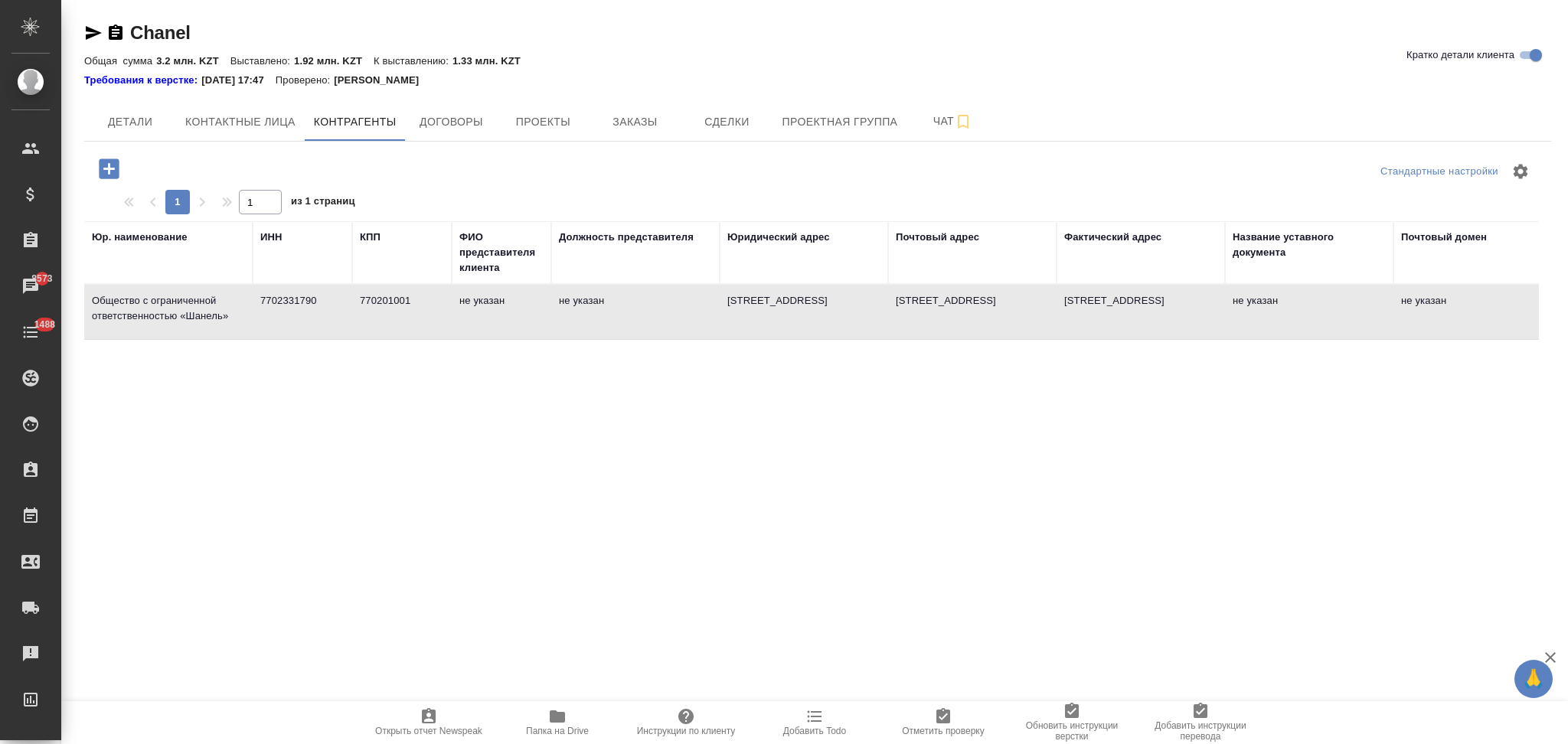
click at [655, 296] on td "не указан" at bounding box center [636, 312] width 169 height 54
type textarea "Общество с ограниченной ответственностью «Шанель»"
type input "7702331790"
type input "770201001"
type textarea "127051, город Москва, б-р Цветной, дом 2, этаж 7, помещение I, комната 9"
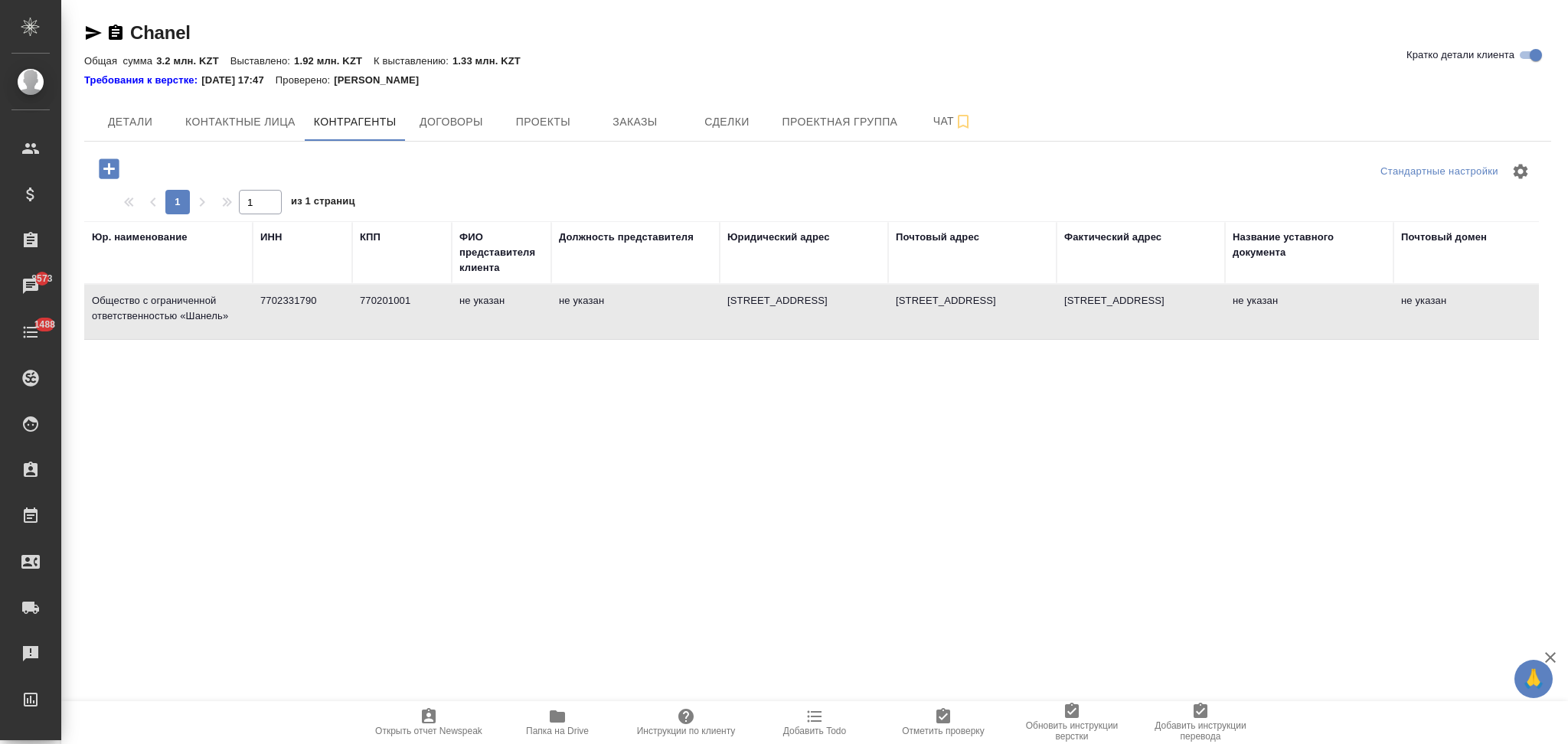
type textarea "127051, город Москва, б-р Цветной, дом 2, этаж 7, помещение I, комната 9"
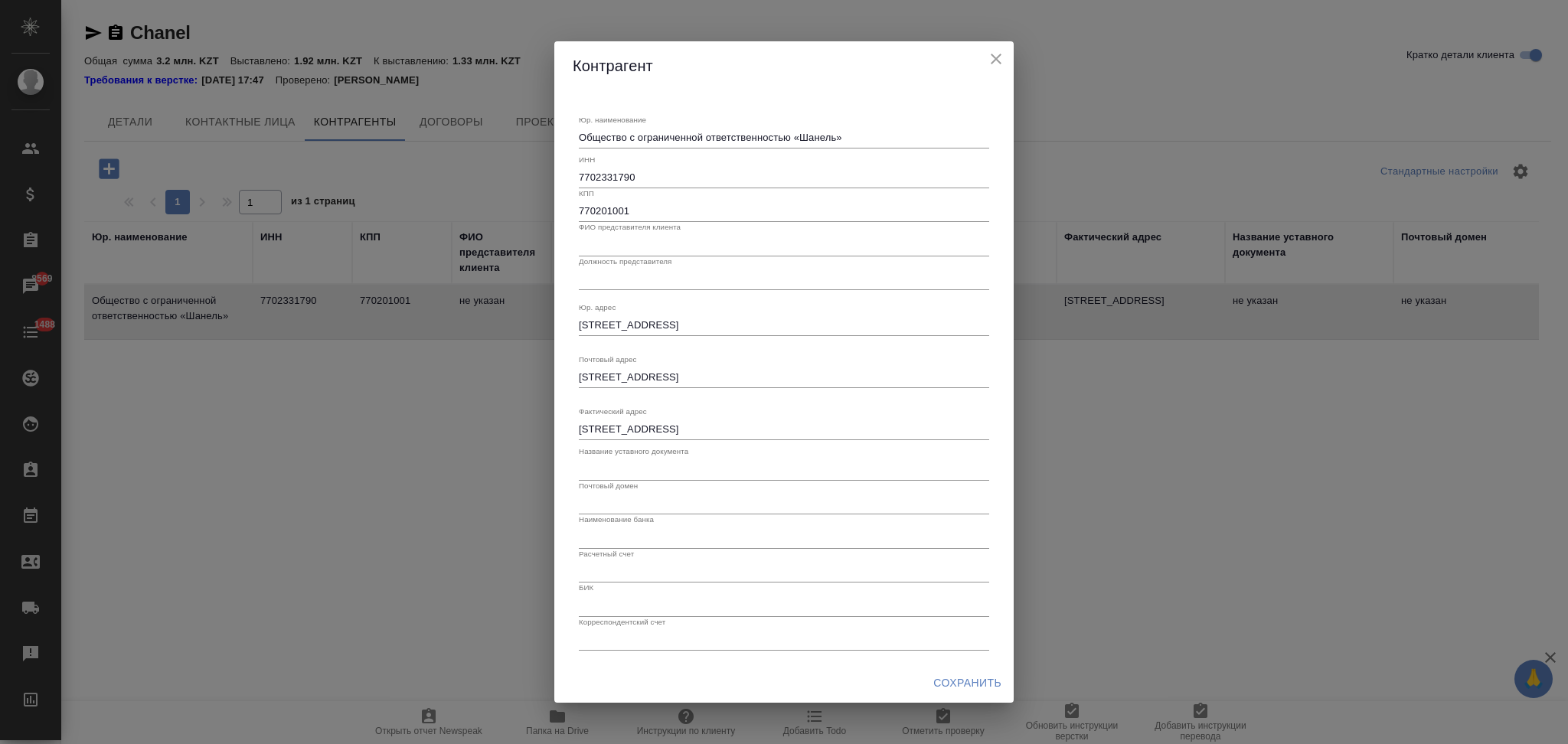
click at [994, 55] on icon "close" at bounding box center [996, 59] width 19 height 19
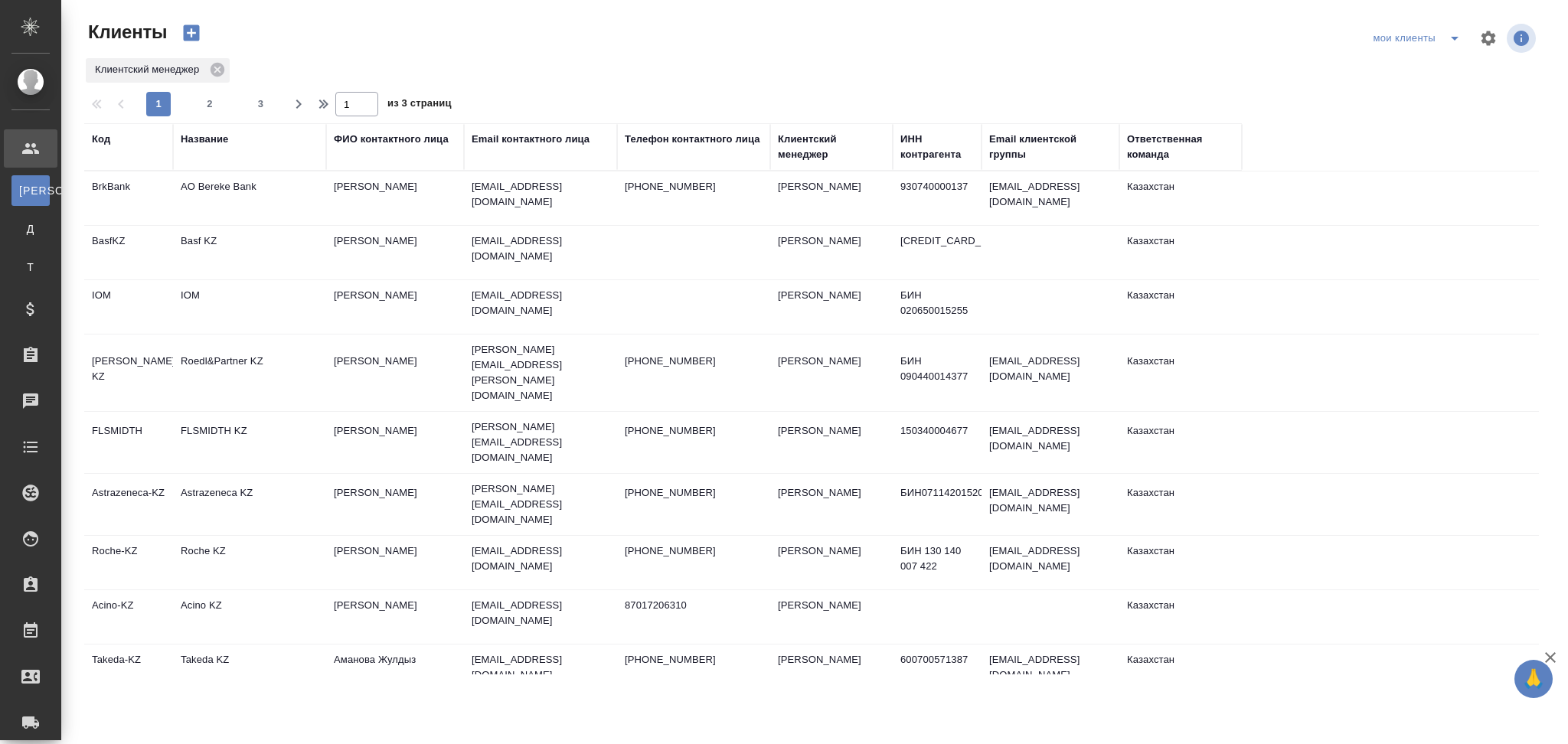
select select "RU"
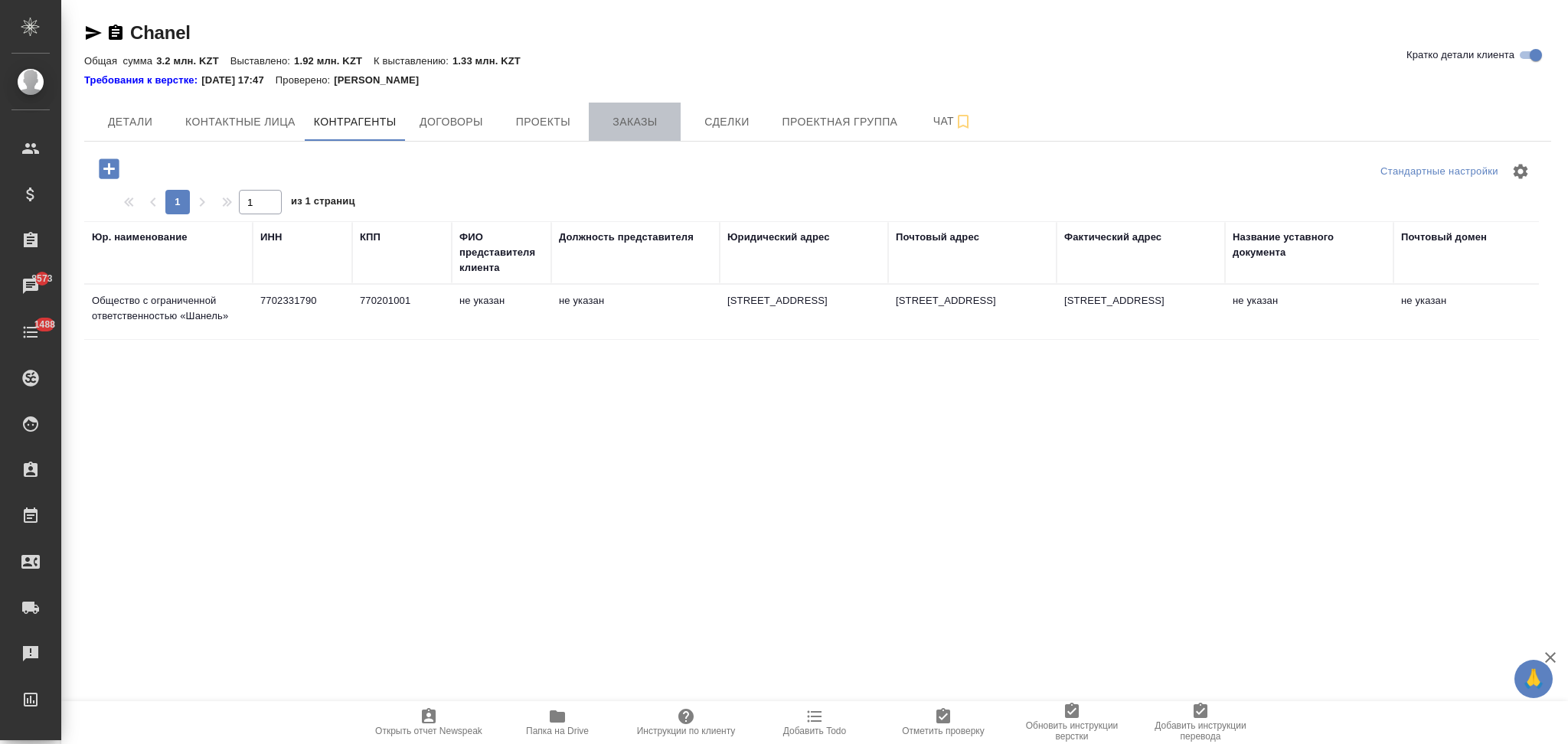
click at [628, 122] on span "Заказы" at bounding box center [634, 122] width 73 height 19
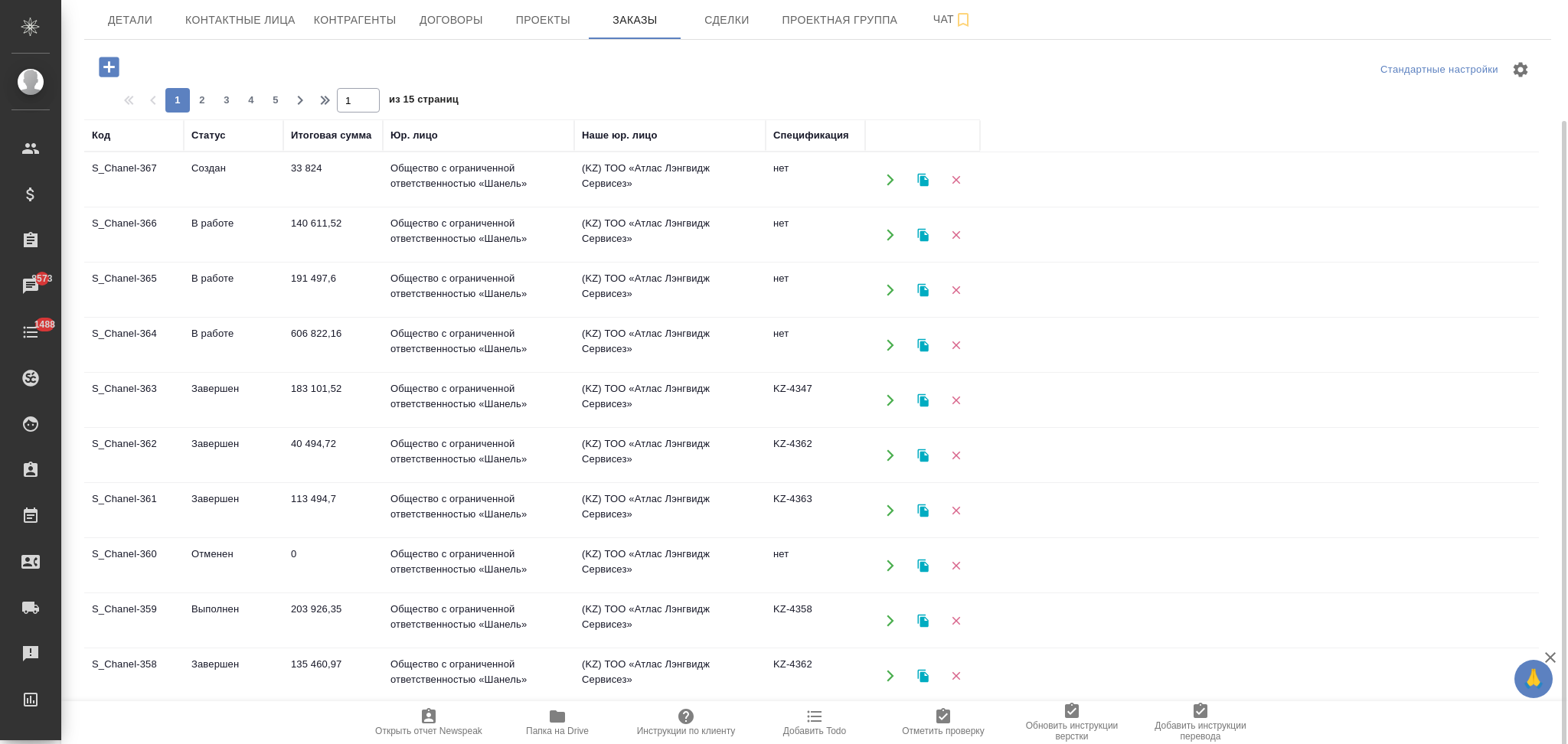
scroll to position [119, 0]
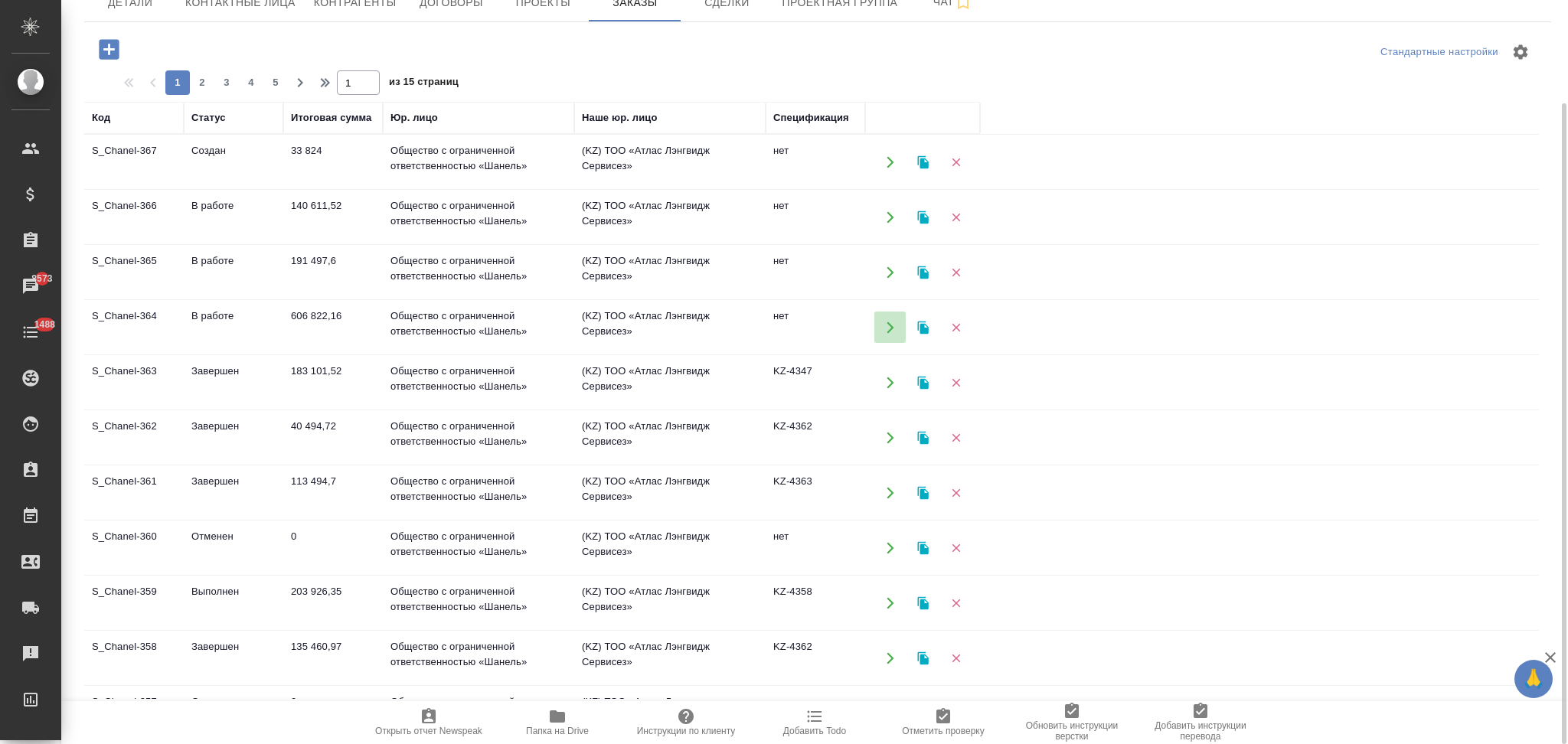
click at [887, 328] on icon "button" at bounding box center [891, 328] width 14 height 14
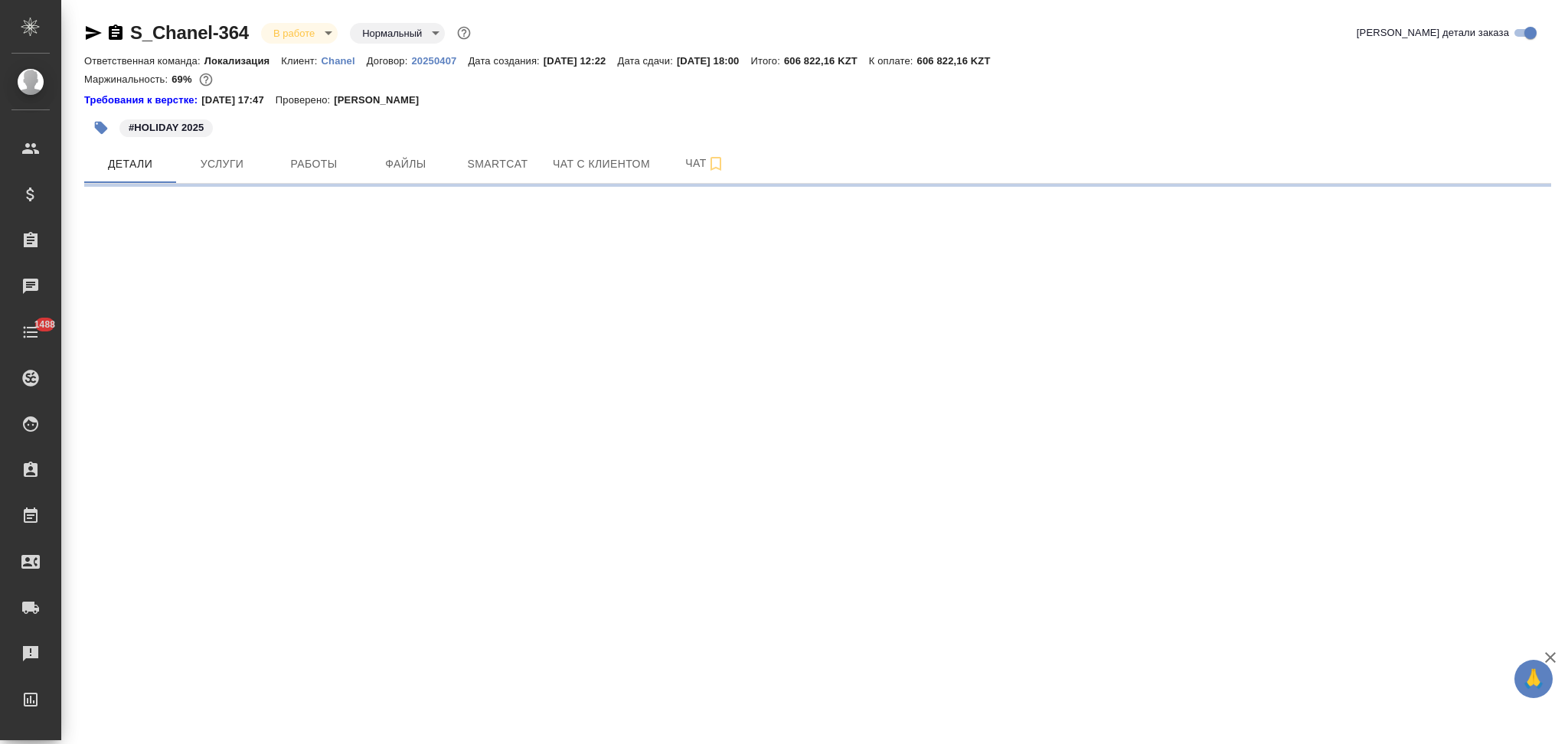
select select "RU"
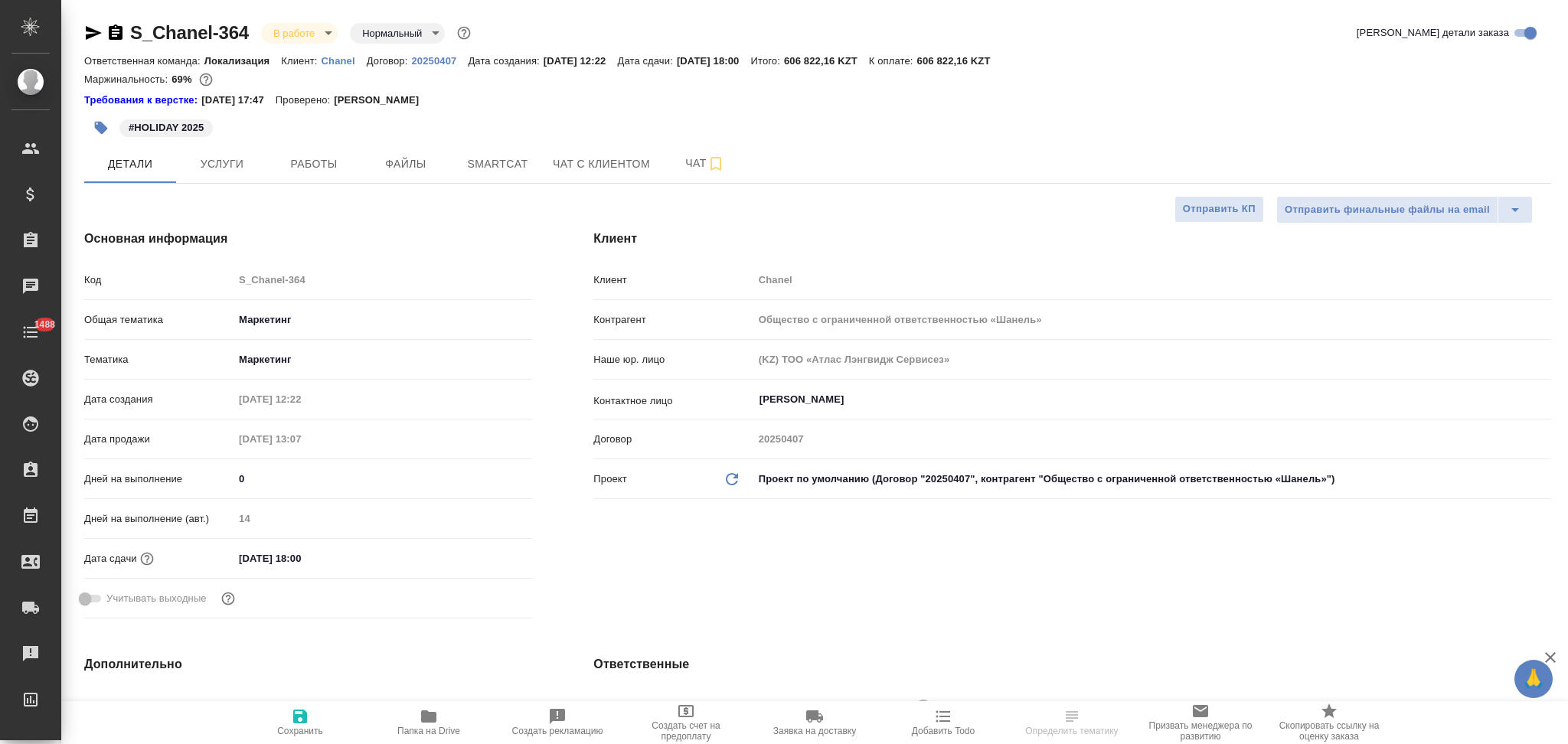
type textarea "x"
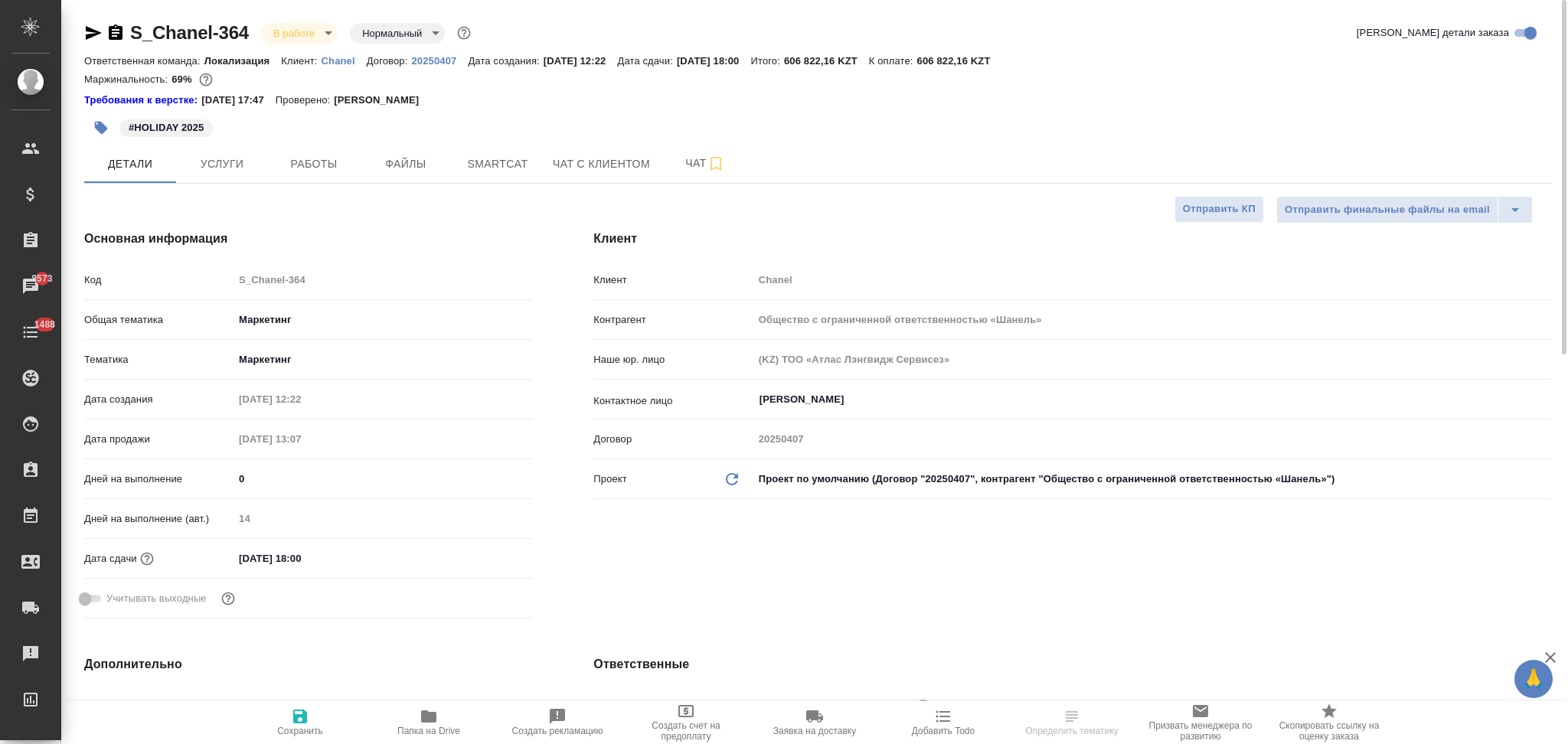
type textarea "x"
